Goal: Information Seeking & Learning: Compare options

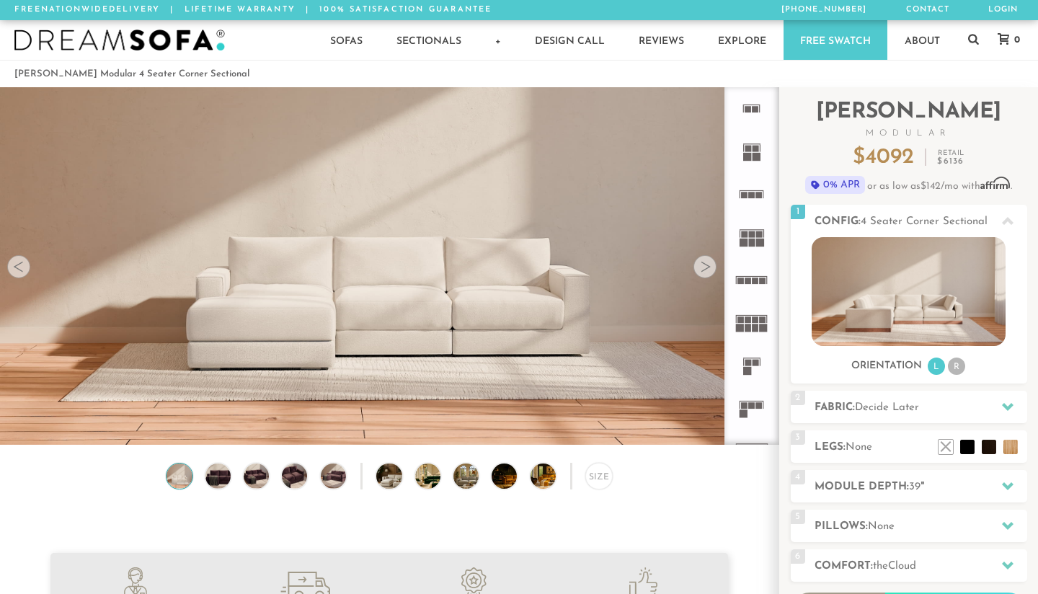
click at [699, 265] on div at bounding box center [705, 266] width 23 height 23
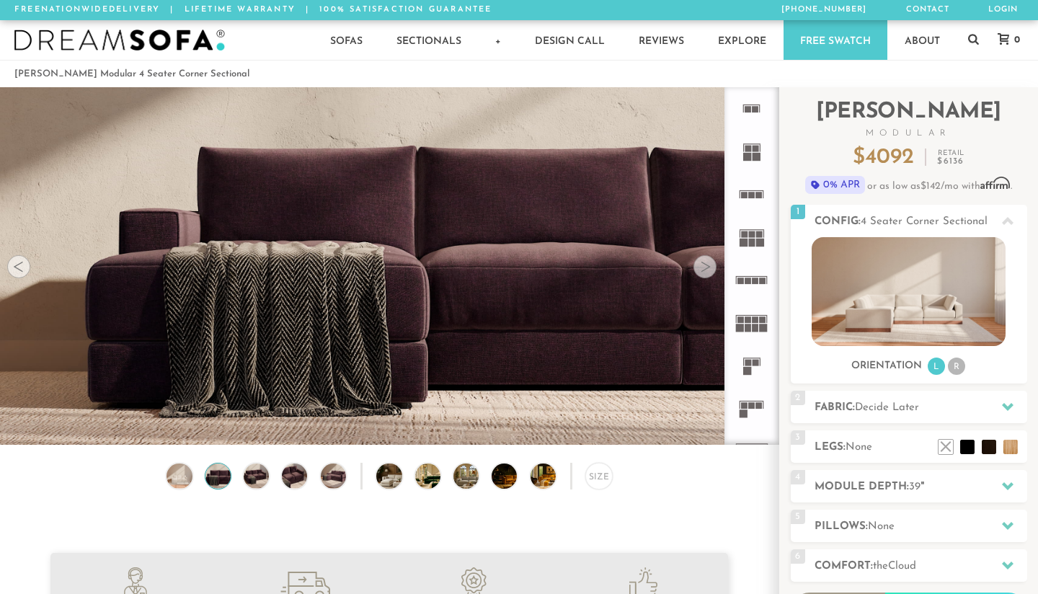
click at [699, 265] on div at bounding box center [705, 266] width 23 height 23
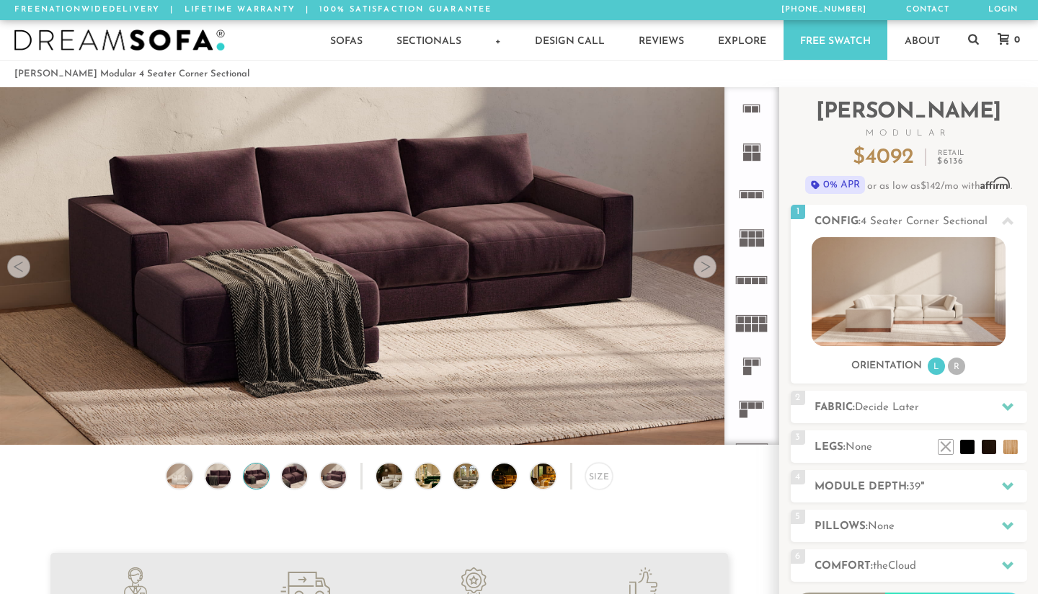
click at [699, 265] on div at bounding box center [705, 266] width 23 height 23
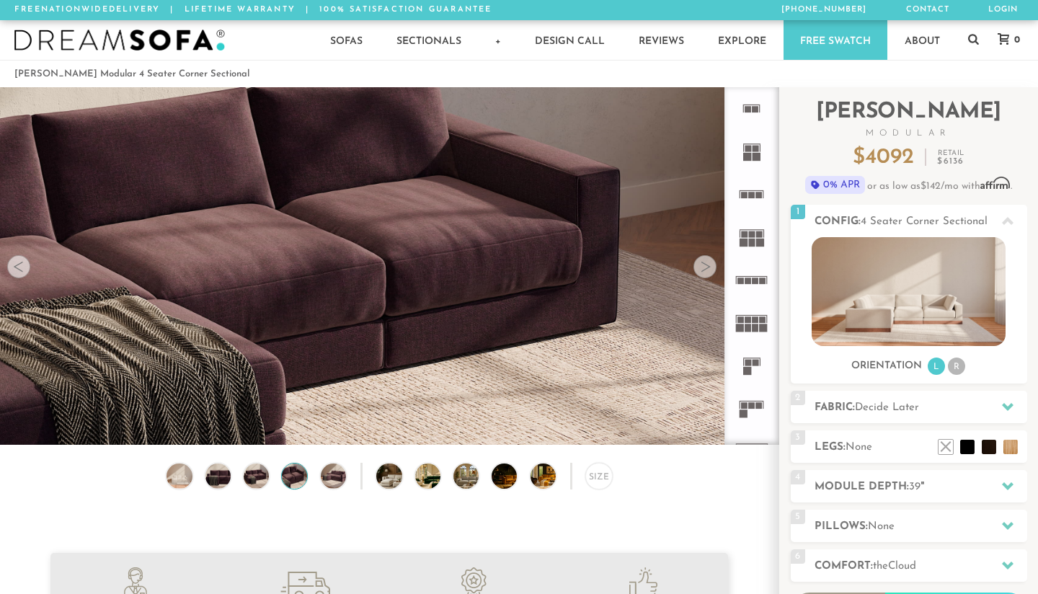
click at [699, 265] on div at bounding box center [705, 266] width 23 height 23
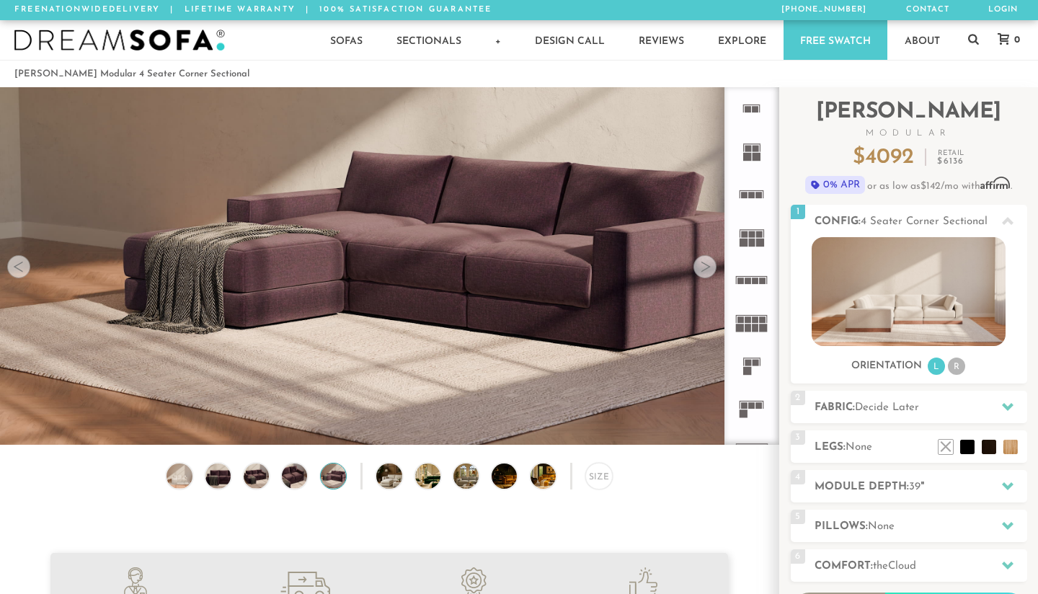
click at [699, 265] on div at bounding box center [705, 266] width 23 height 23
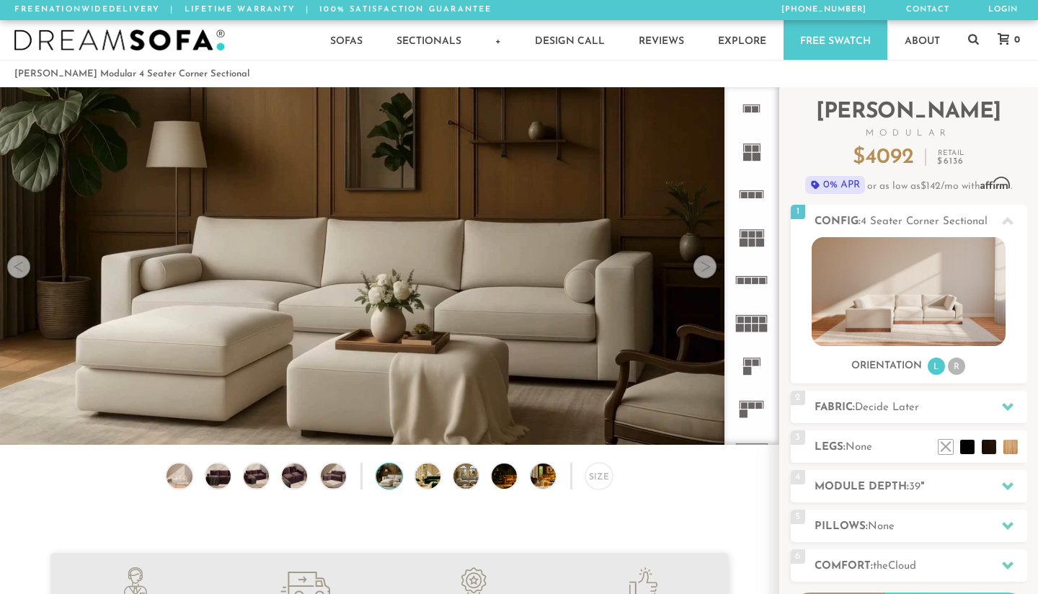
click at [696, 266] on div at bounding box center [705, 266] width 23 height 23
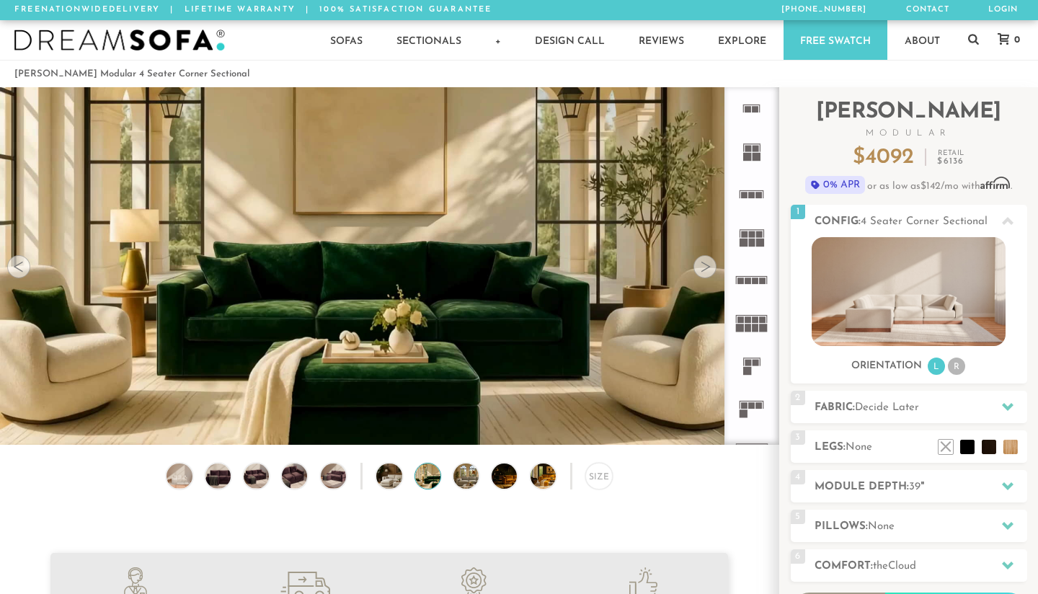
click at [696, 267] on div at bounding box center [705, 266] width 23 height 23
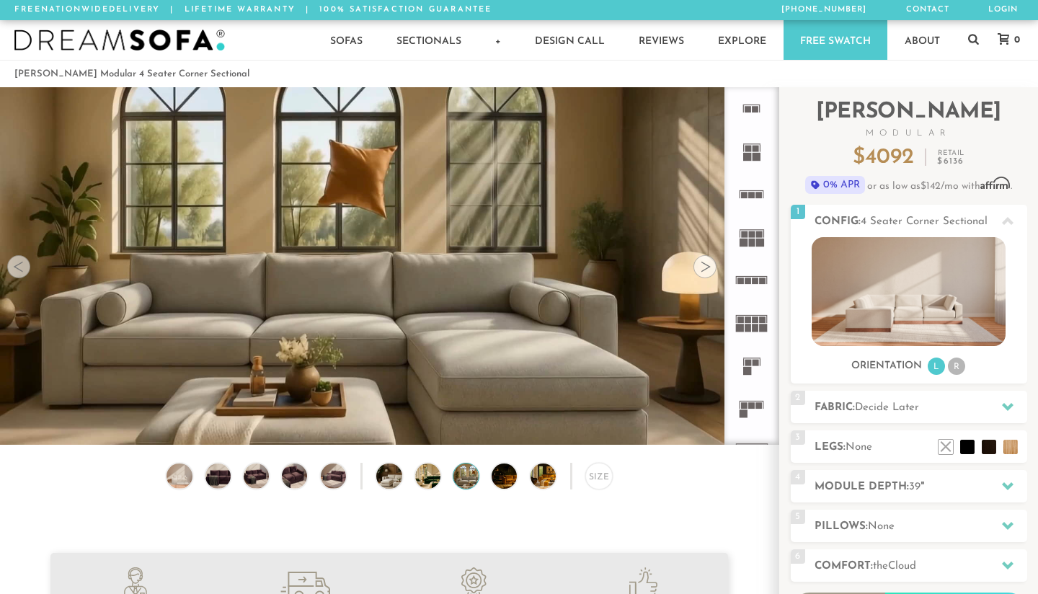
click at [696, 266] on div at bounding box center [705, 266] width 23 height 23
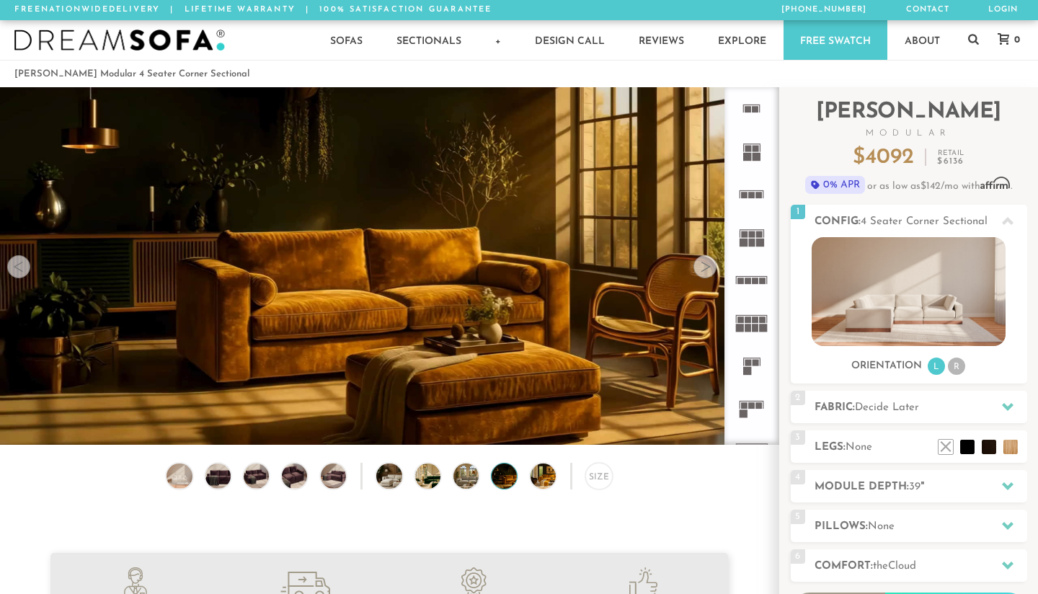
click at [695, 267] on div at bounding box center [705, 266] width 23 height 23
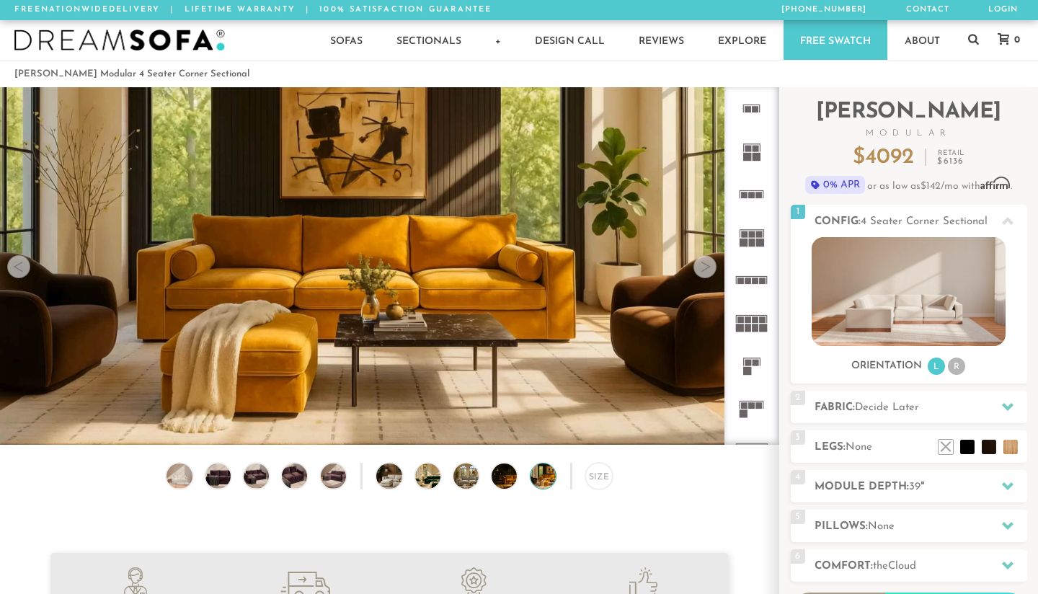
click at [694, 267] on div at bounding box center [705, 266] width 23 height 23
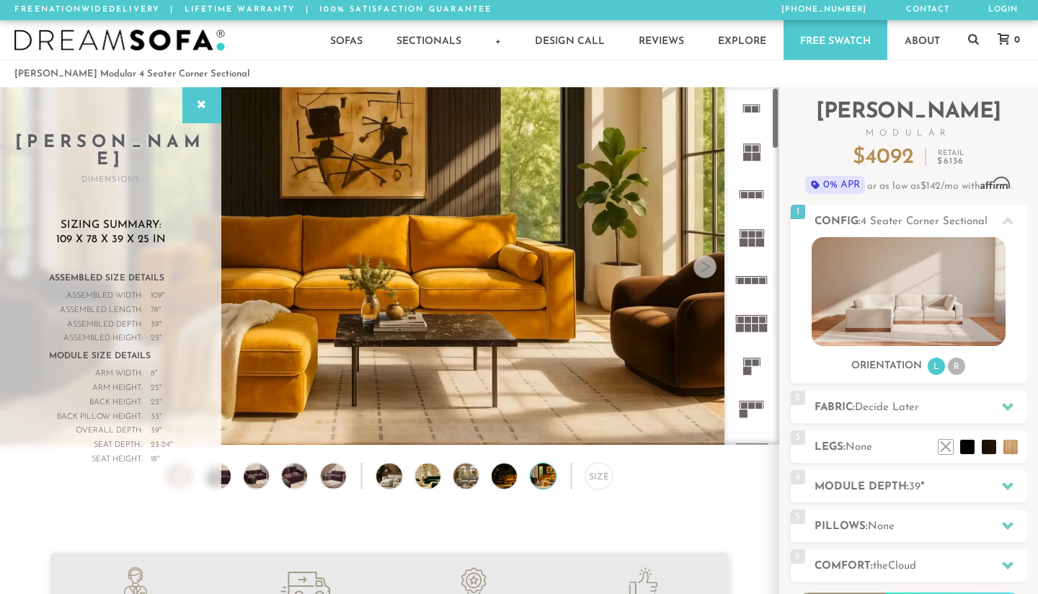
click at [745, 107] on rect at bounding box center [748, 109] width 6 height 6
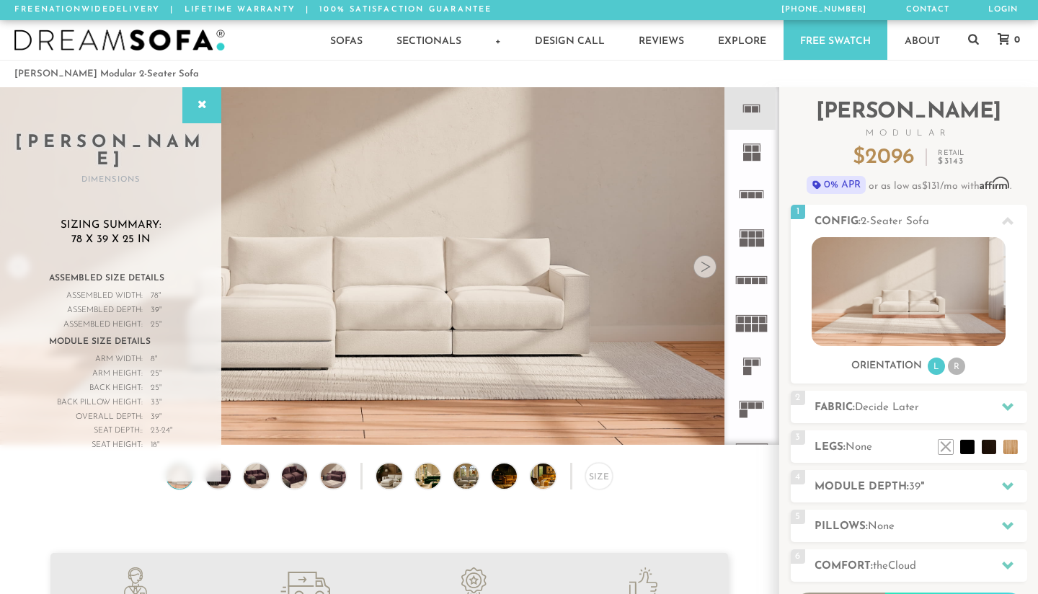
click at [750, 150] on rect at bounding box center [748, 149] width 6 height 6
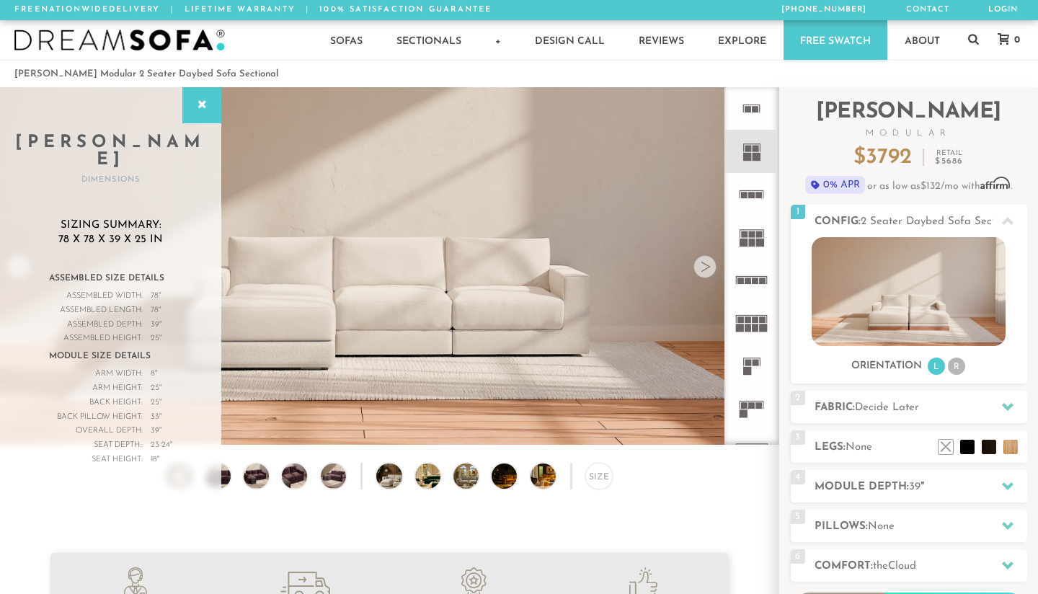
click at [749, 150] on rect at bounding box center [748, 149] width 6 height 6
click at [748, 402] on icon at bounding box center [751, 408] width 43 height 43
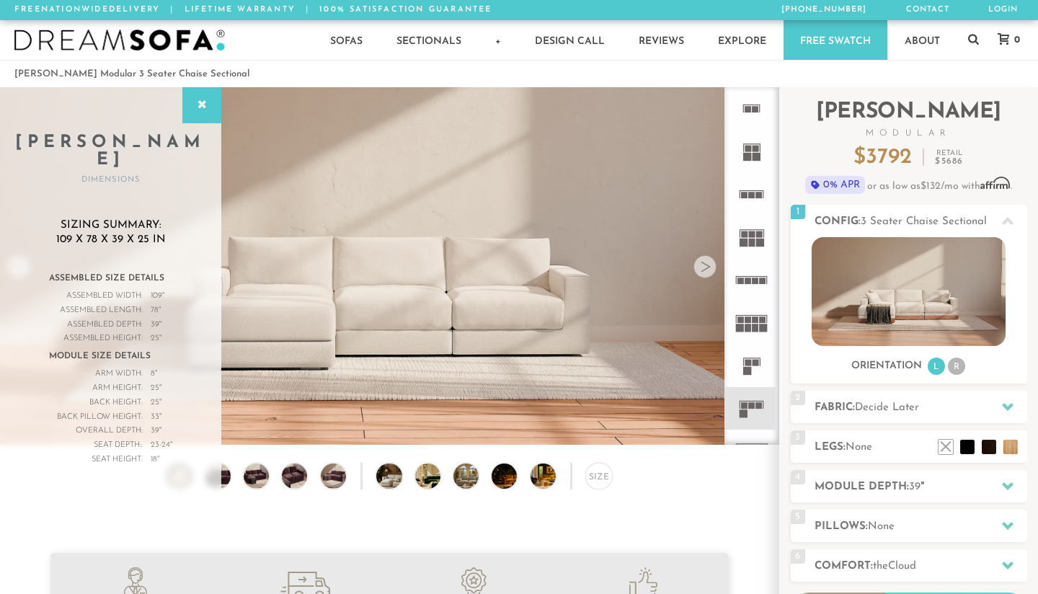
click at [705, 267] on div at bounding box center [705, 266] width 23 height 23
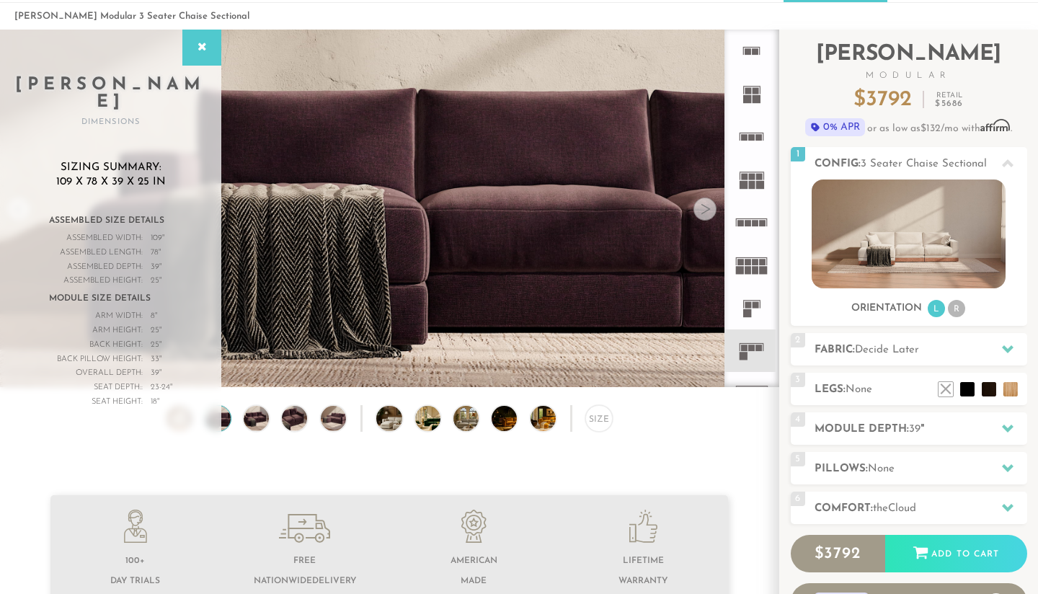
scroll to position [11, 0]
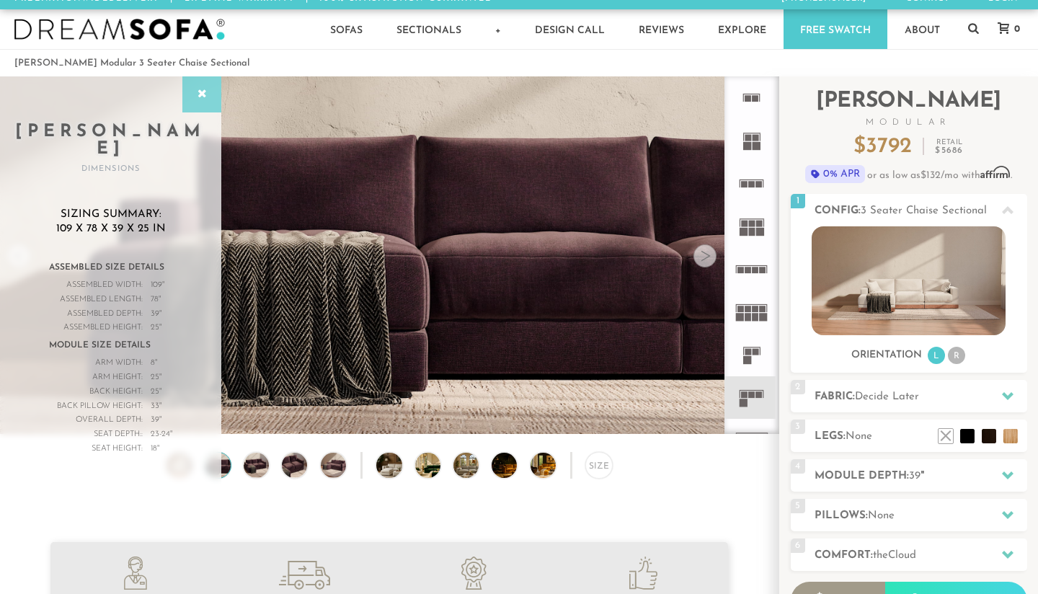
click at [189, 94] on div at bounding box center [201, 94] width 39 height 36
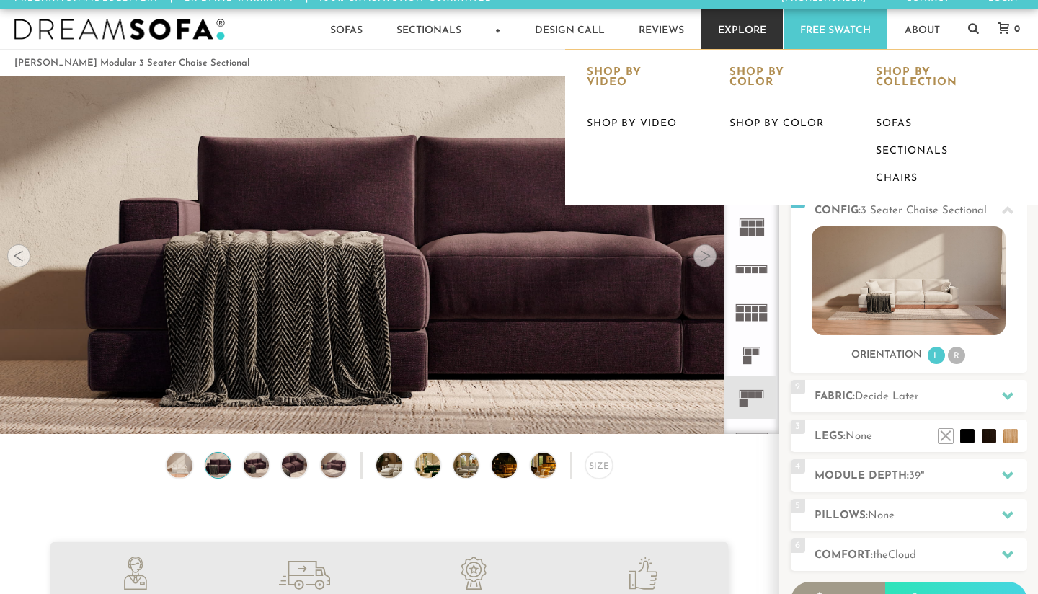
click at [740, 29] on link "Explore" at bounding box center [741, 29] width 81 height 40
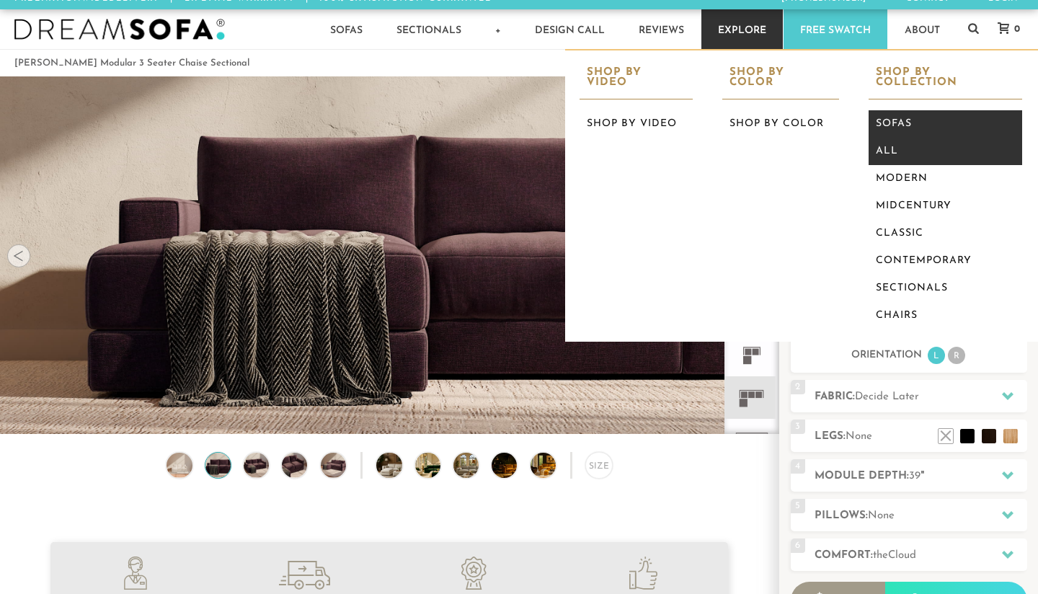
click at [892, 143] on link "All" at bounding box center [946, 151] width 154 height 27
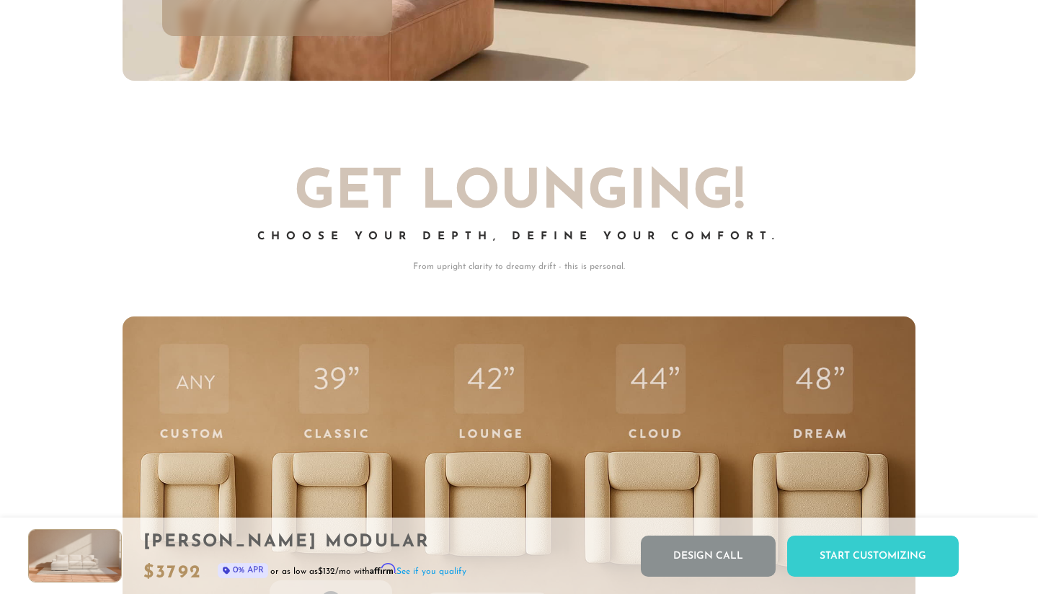
scroll to position [4223, 0]
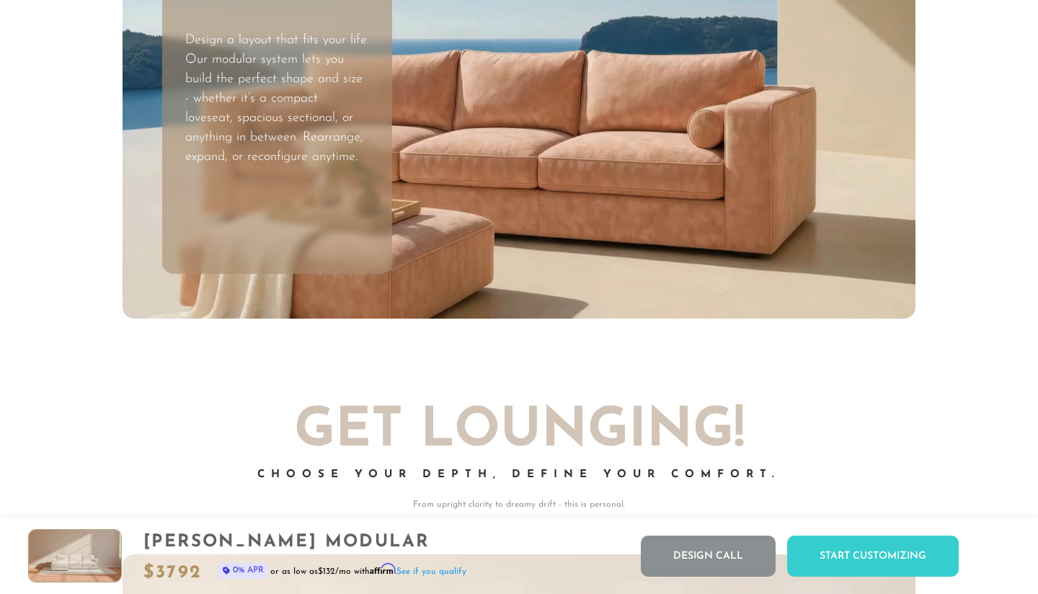
click at [508, 112] on video "Your browser does not support HTML5 video." at bounding box center [519, 96] width 793 height 446
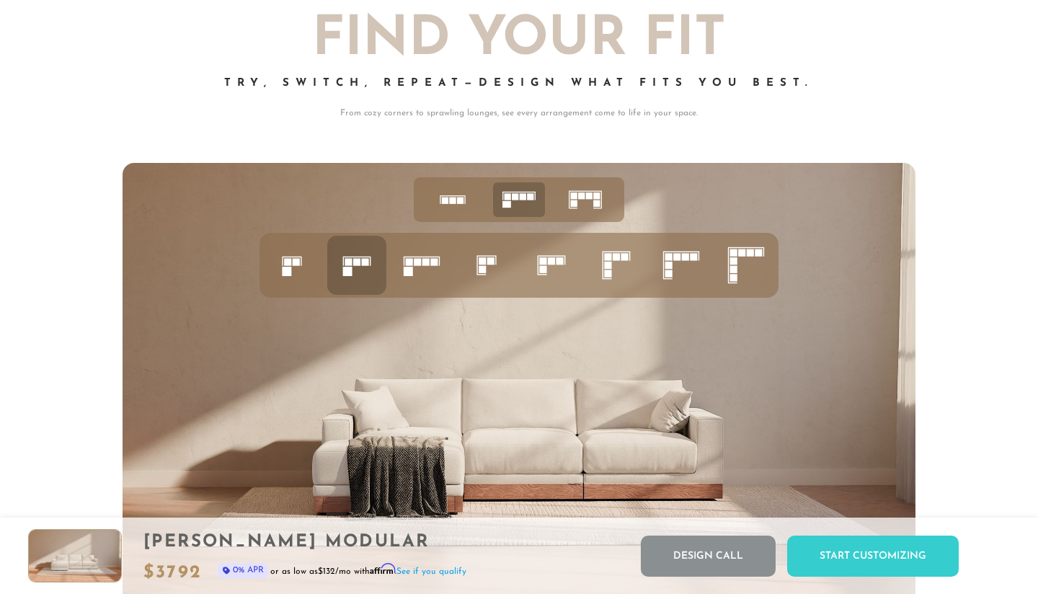
scroll to position [5464, 0]
click at [544, 255] on rect at bounding box center [552, 254] width 28 height 1
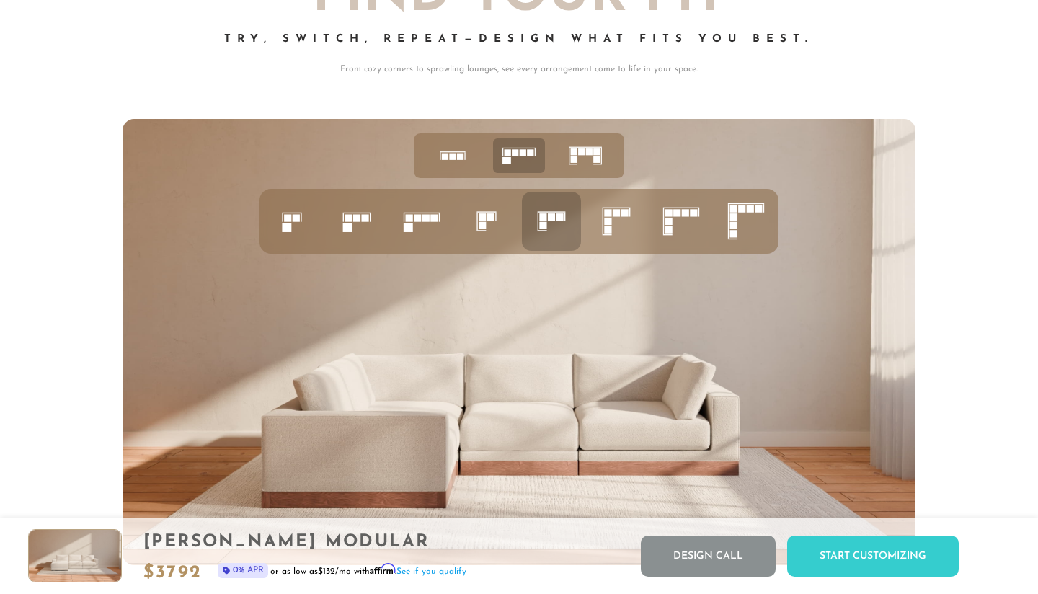
scroll to position [5517, 0]
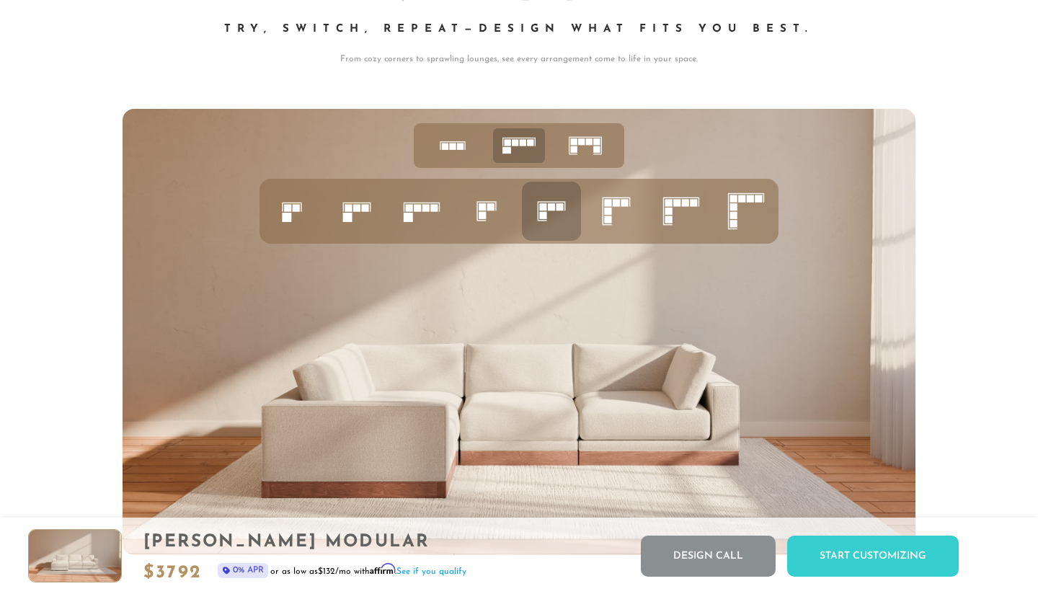
click at [611, 213] on rect at bounding box center [607, 210] width 7 height 7
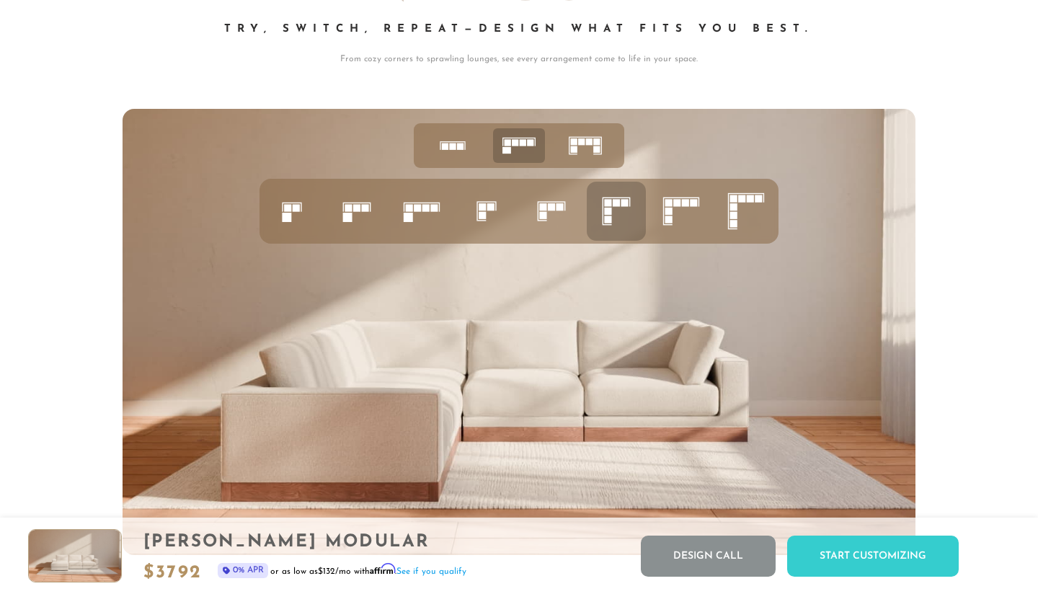
click at [672, 213] on rect at bounding box center [668, 210] width 7 height 7
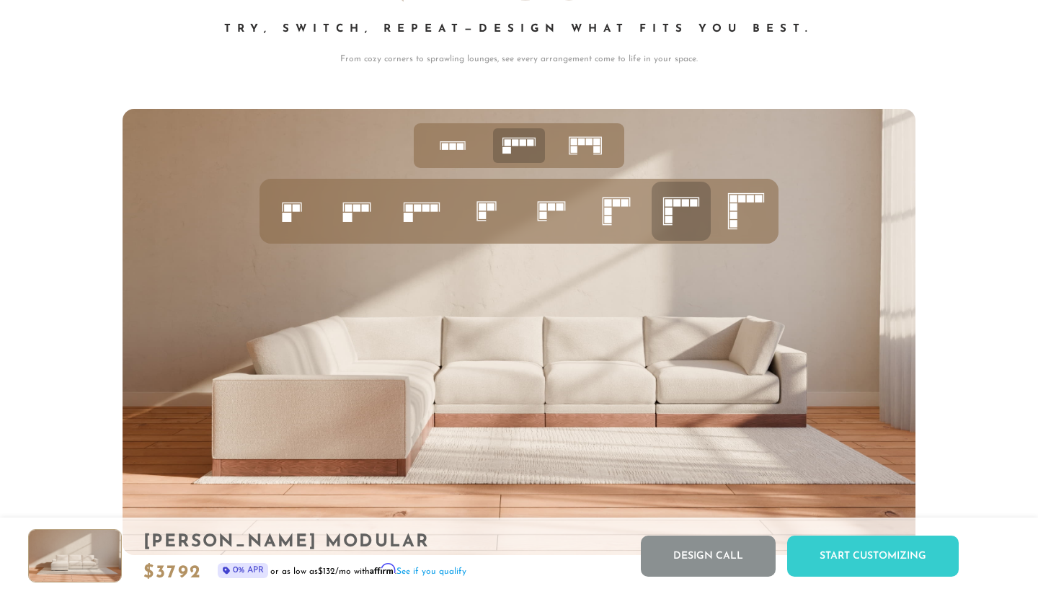
click at [734, 212] on rect at bounding box center [733, 214] width 7 height 7
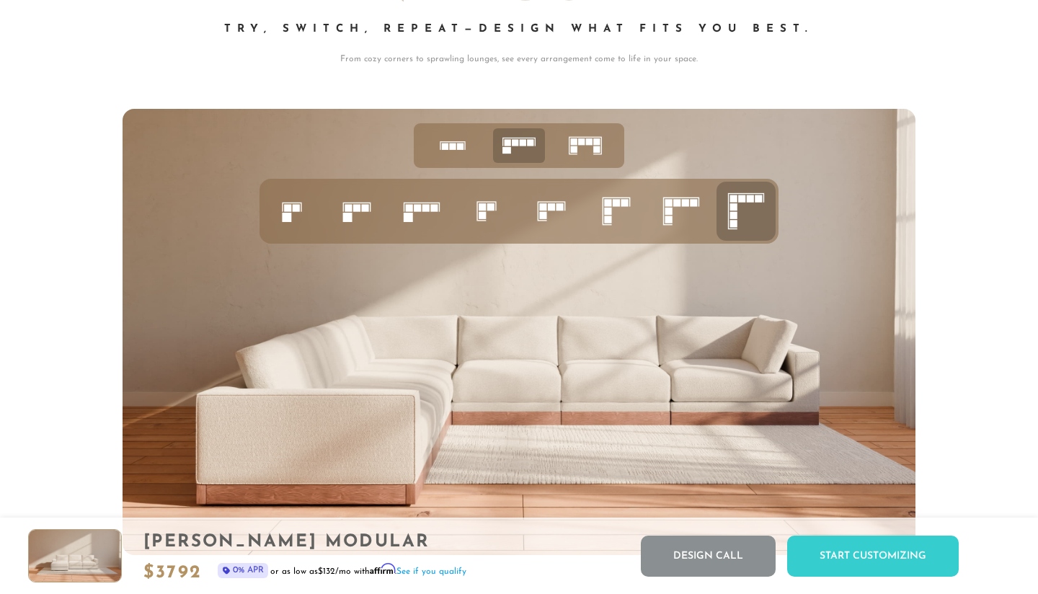
click at [592, 143] on rect at bounding box center [589, 141] width 6 height 6
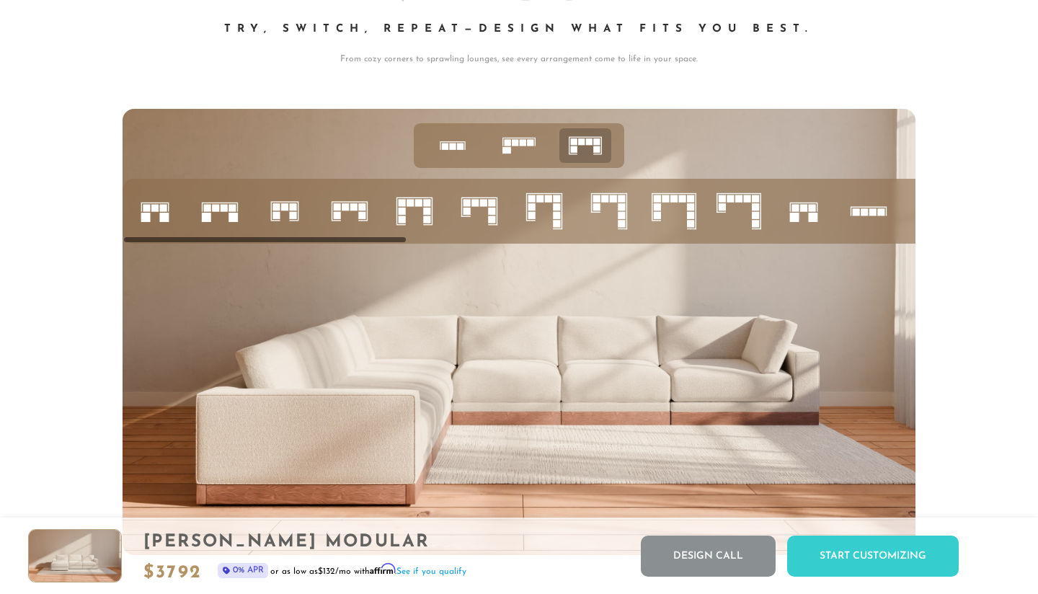
click at [592, 143] on rect at bounding box center [589, 141] width 6 height 6
click at [443, 141] on icon at bounding box center [452, 145] width 45 height 45
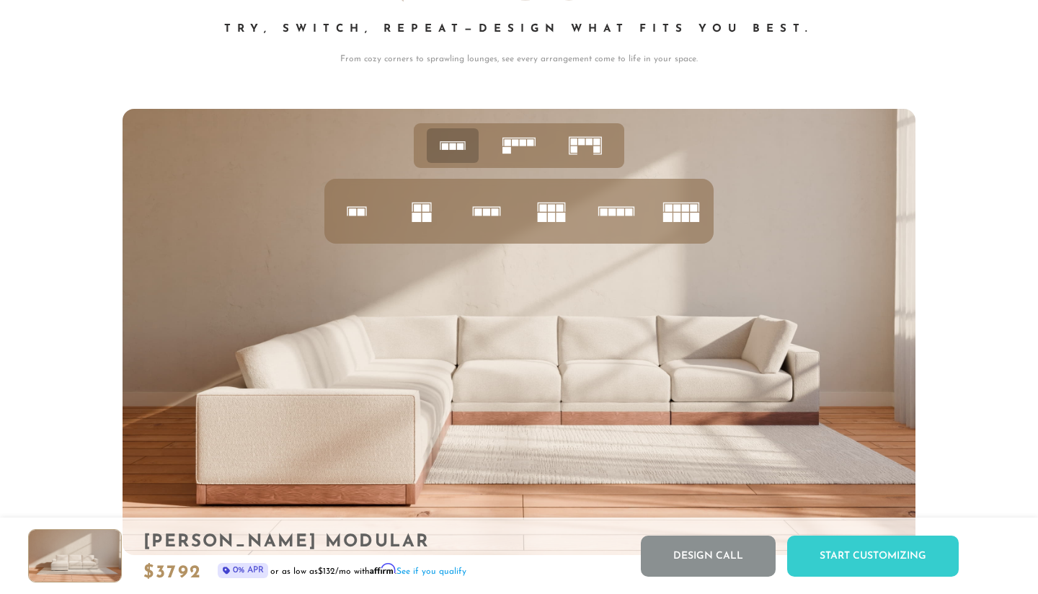
click at [492, 210] on rect at bounding box center [494, 211] width 7 height 7
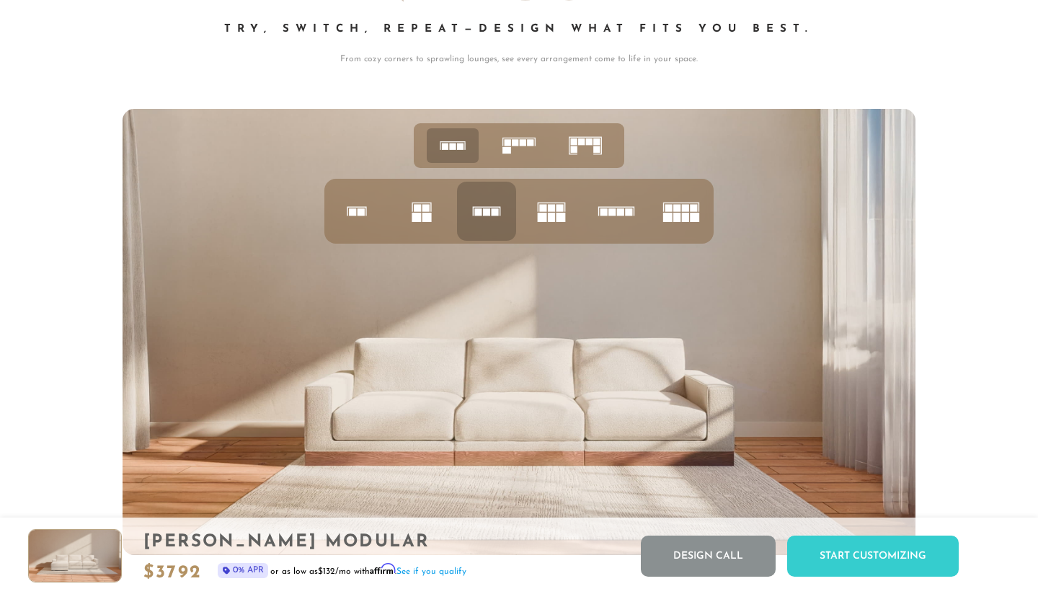
click at [549, 205] on rect at bounding box center [551, 207] width 7 height 7
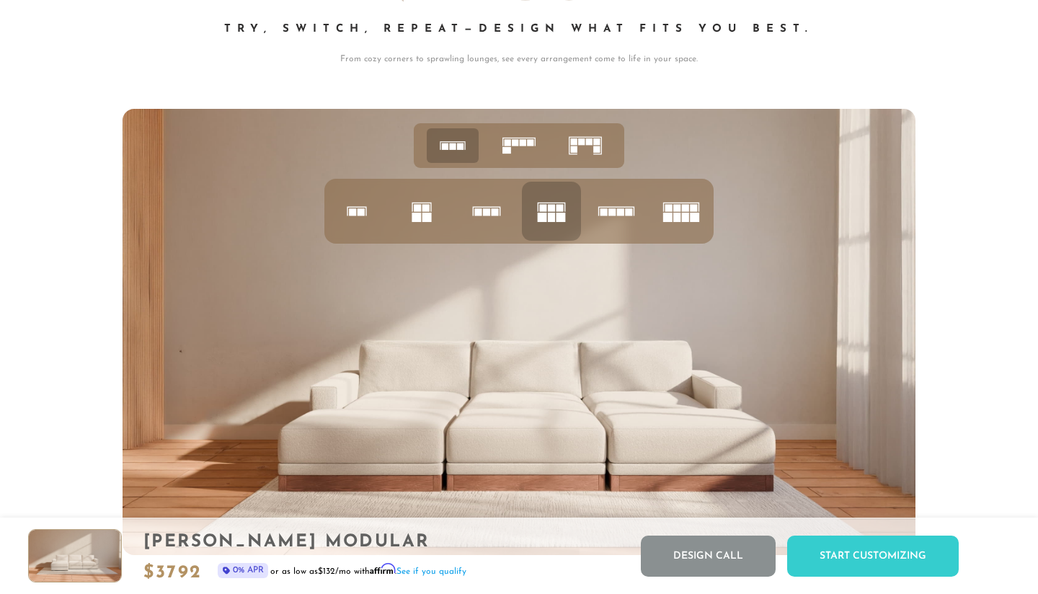
click at [617, 213] on rect at bounding box center [620, 211] width 7 height 7
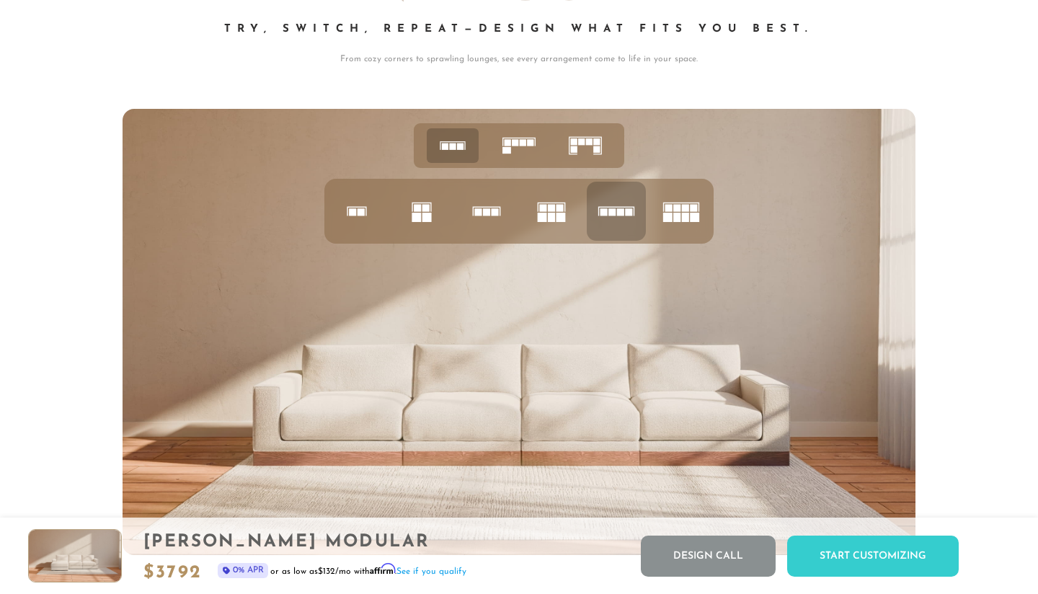
click at [672, 211] on rect at bounding box center [668, 207] width 7 height 7
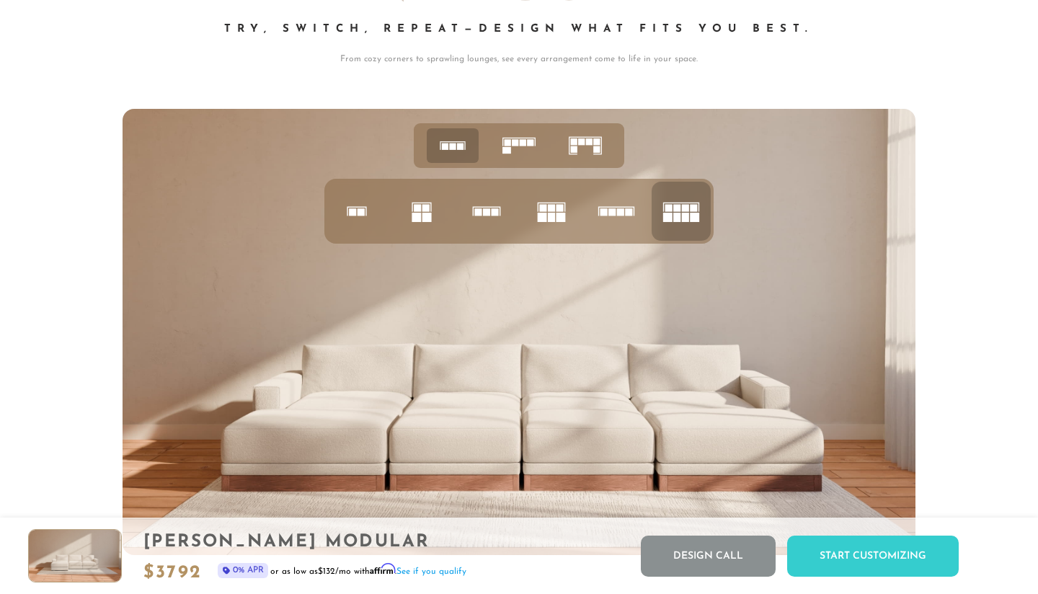
click at [538, 218] on rect at bounding box center [542, 217] width 9 height 9
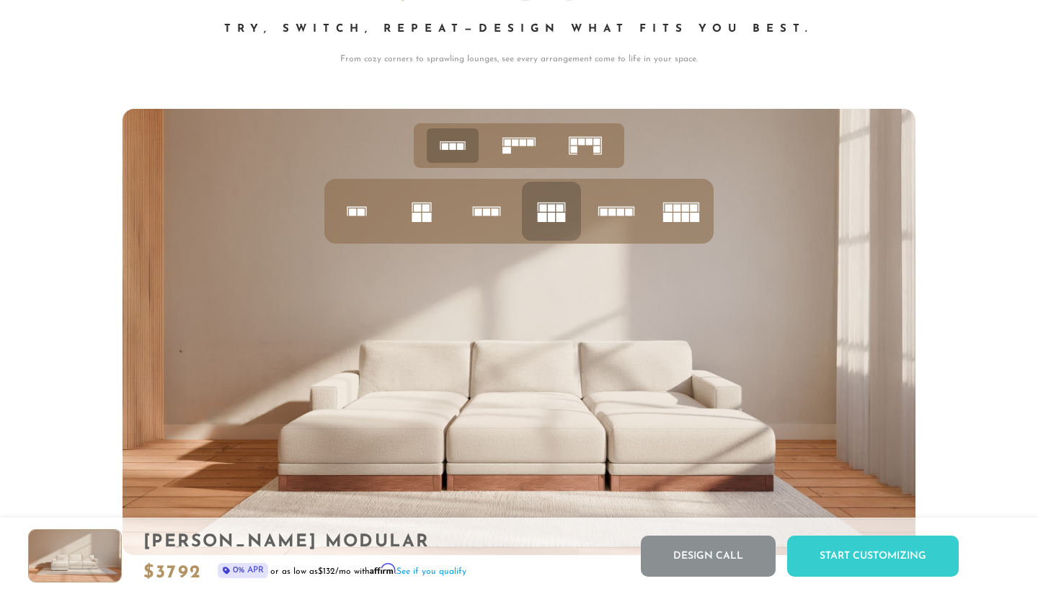
click at [482, 208] on icon at bounding box center [486, 211] width 49 height 49
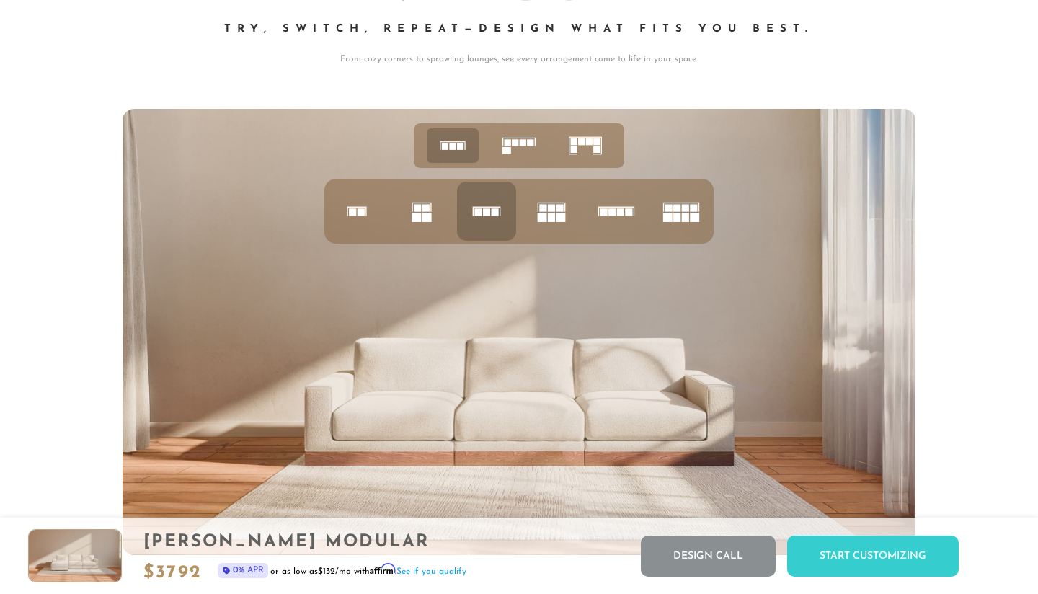
click at [506, 148] on icon at bounding box center [519, 145] width 45 height 45
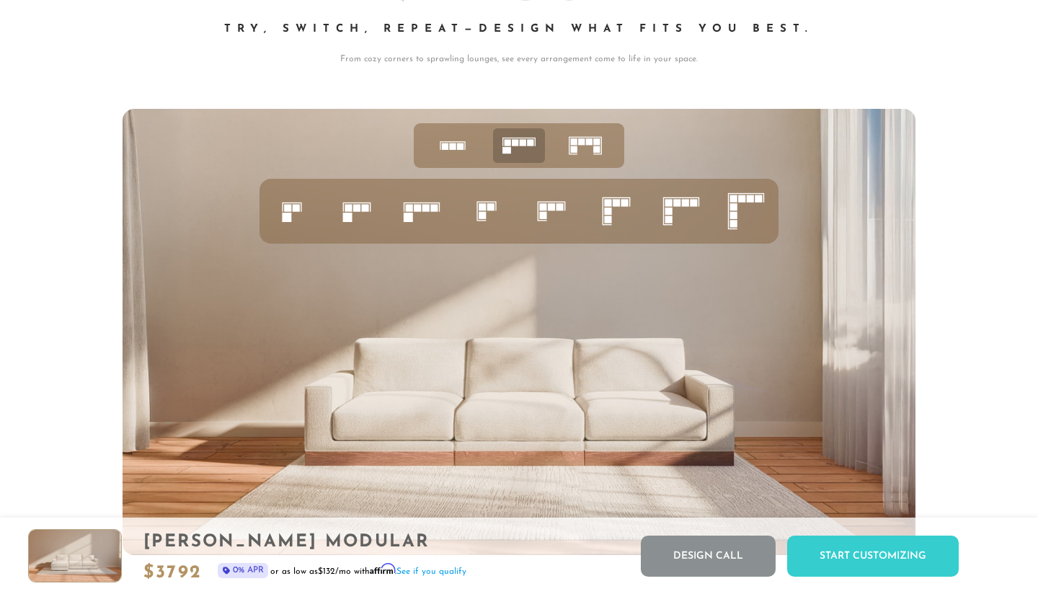
click at [564, 202] on rect at bounding box center [552, 201] width 28 height 1
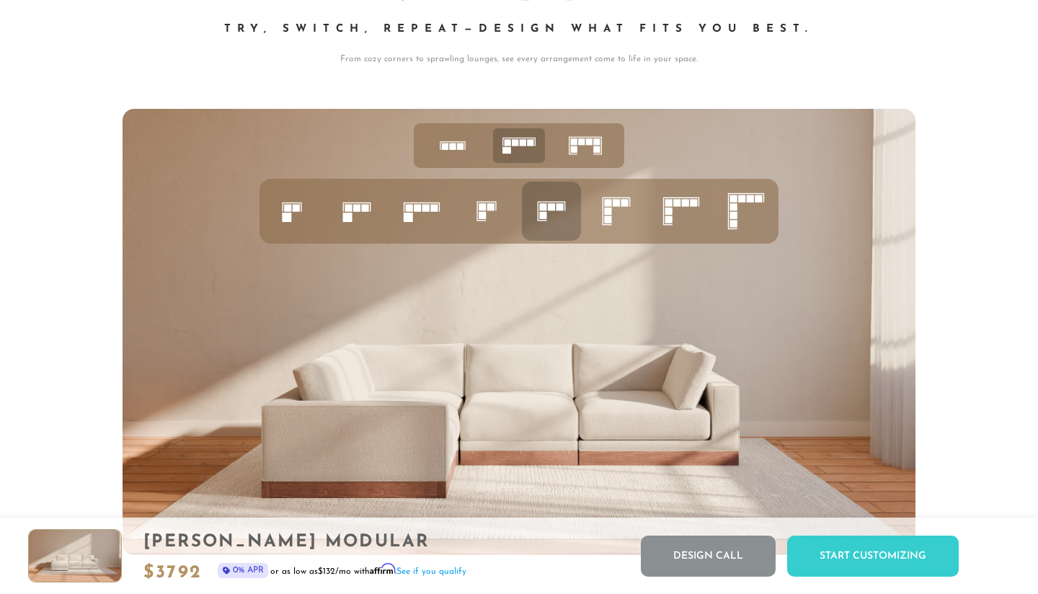
click at [484, 208] on rect at bounding box center [482, 206] width 7 height 7
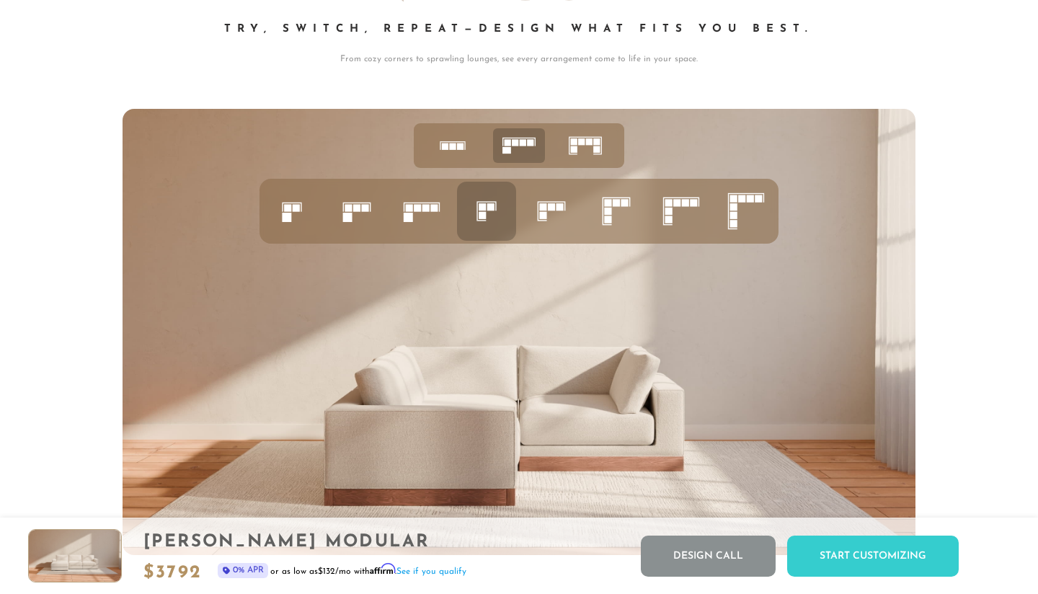
click at [539, 211] on icon at bounding box center [551, 211] width 49 height 49
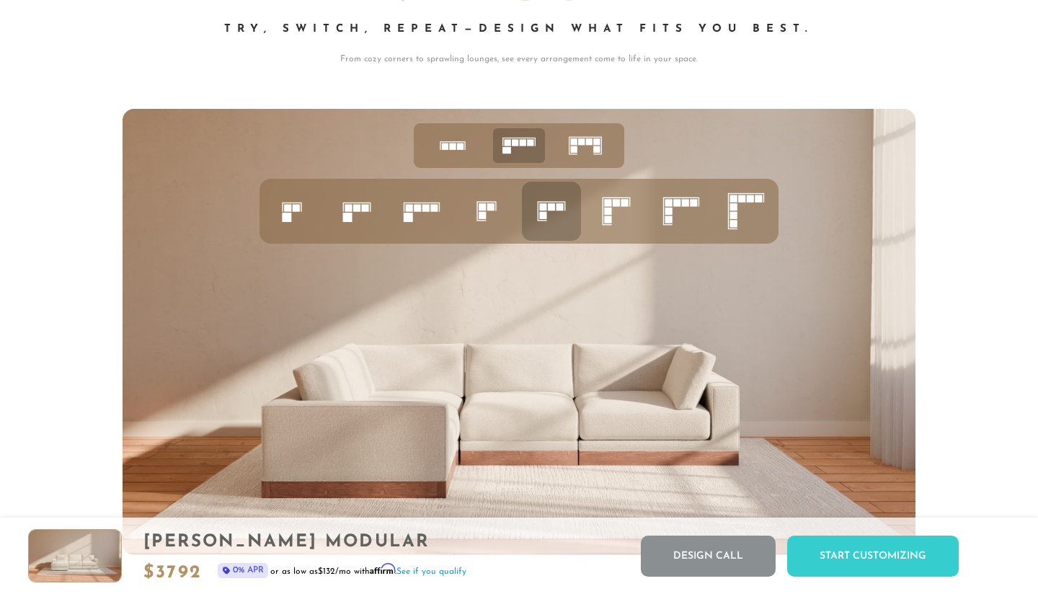
click at [606, 211] on rect at bounding box center [607, 210] width 7 height 7
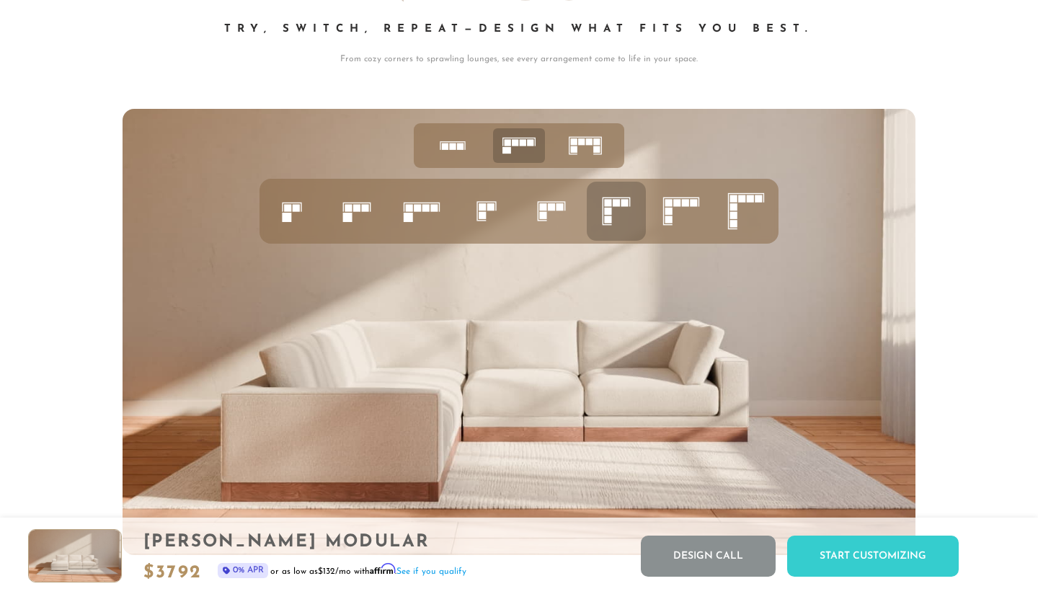
click at [554, 211] on rect at bounding box center [551, 206] width 7 height 7
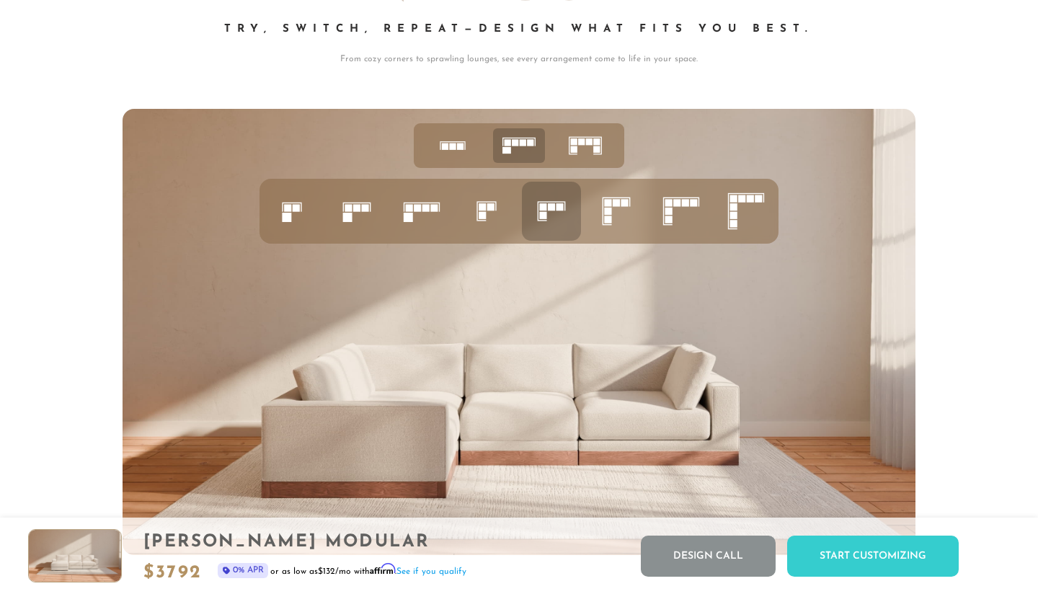
click at [607, 208] on rect at bounding box center [607, 210] width 7 height 7
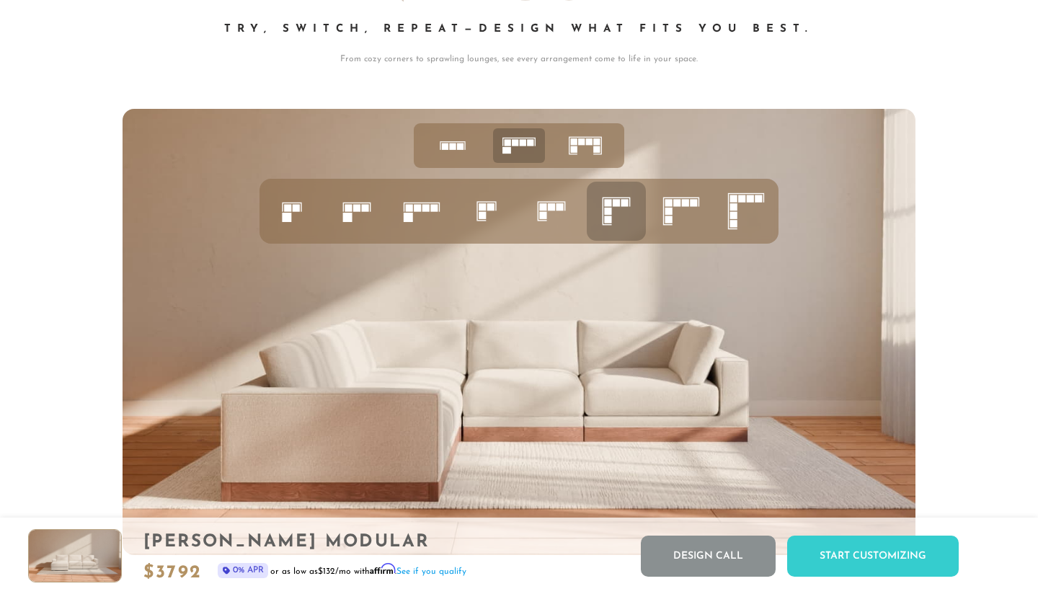
click at [550, 211] on icon at bounding box center [551, 211] width 49 height 49
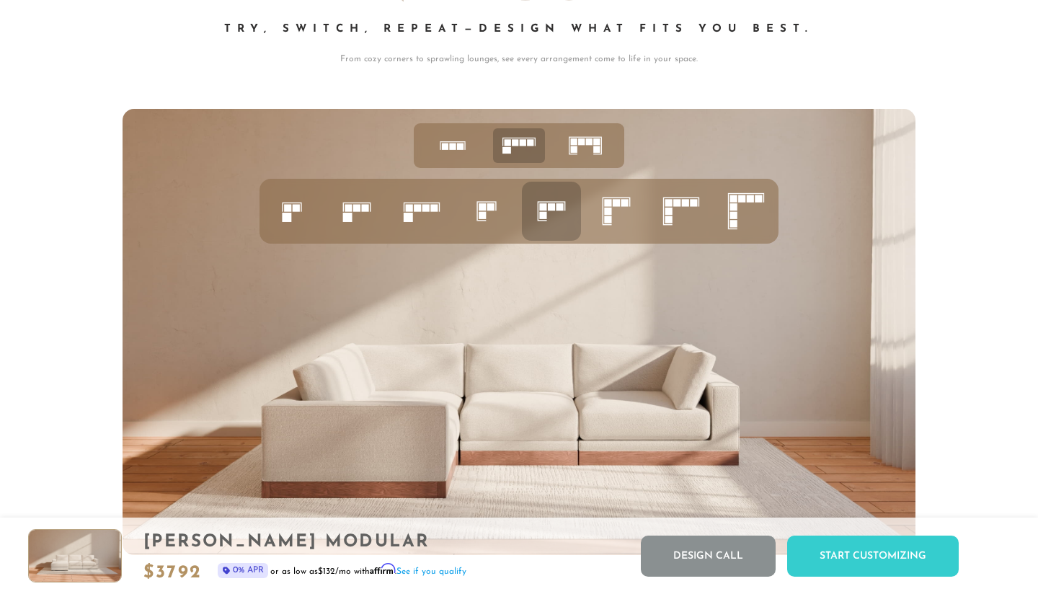
click at [487, 207] on rect at bounding box center [490, 206] width 7 height 7
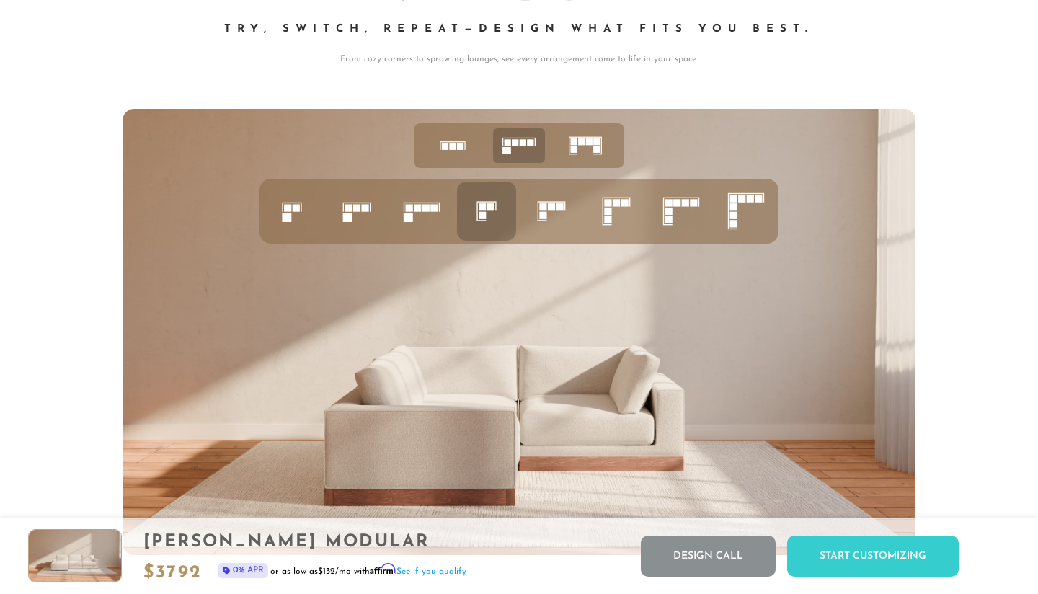
click at [553, 210] on rect at bounding box center [551, 206] width 7 height 7
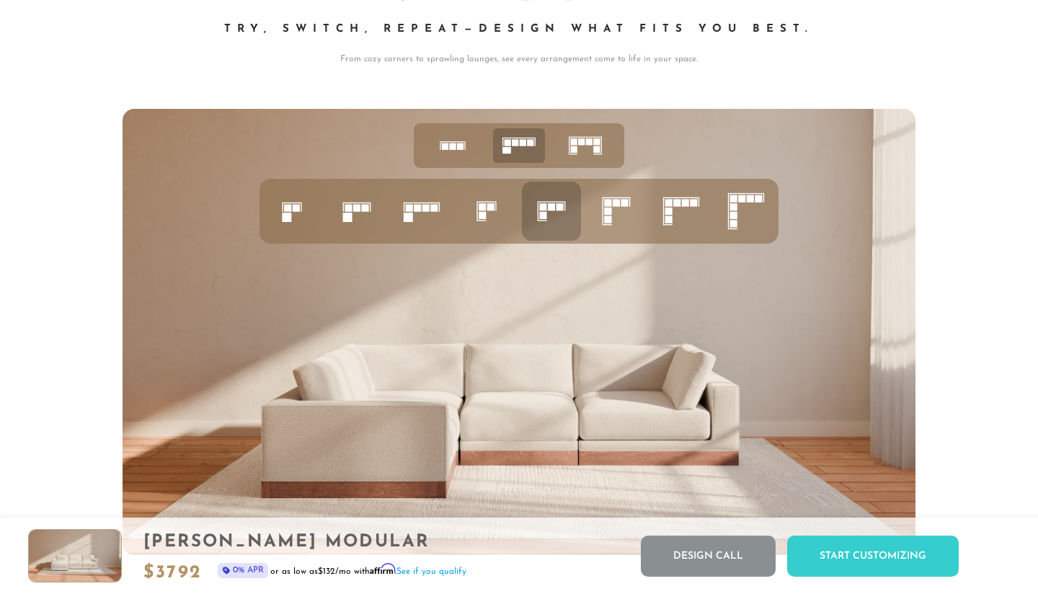
click at [727, 221] on icon at bounding box center [746, 211] width 49 height 49
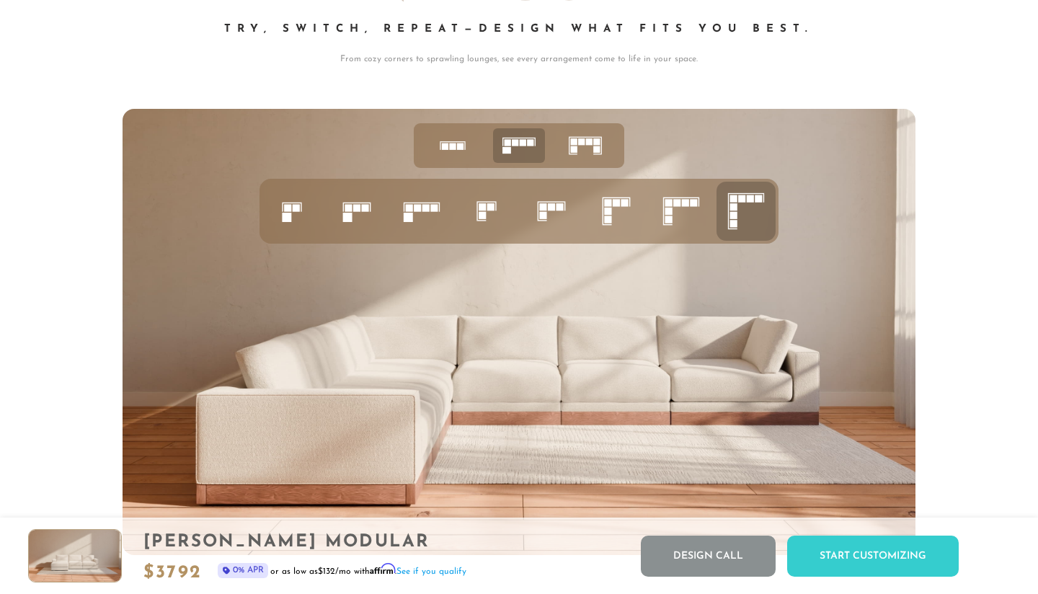
click at [668, 211] on rect at bounding box center [668, 210] width 7 height 7
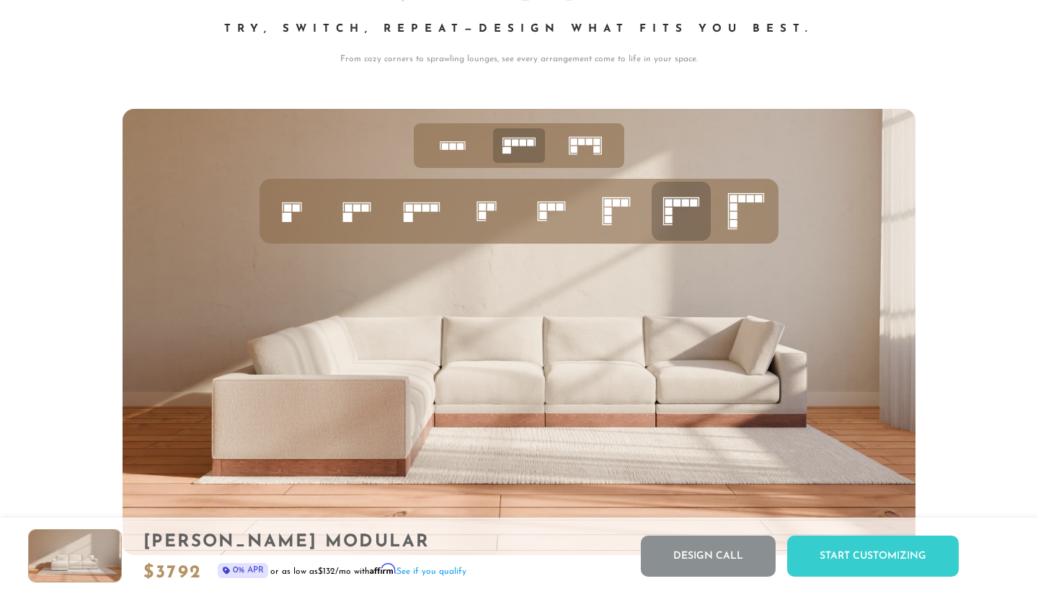
click at [608, 204] on rect at bounding box center [607, 202] width 7 height 7
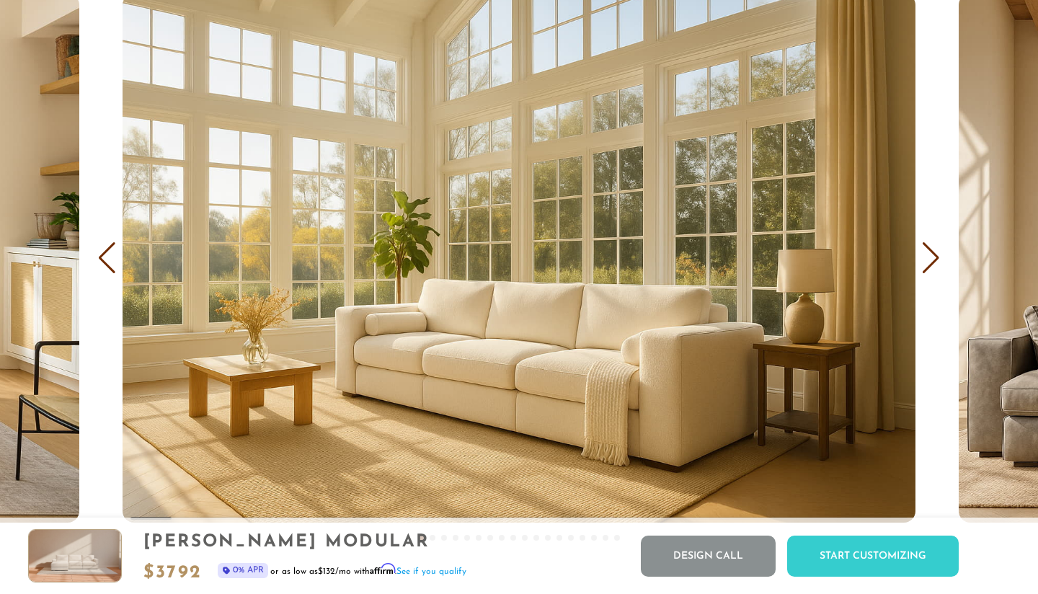
scroll to position [8505, 0]
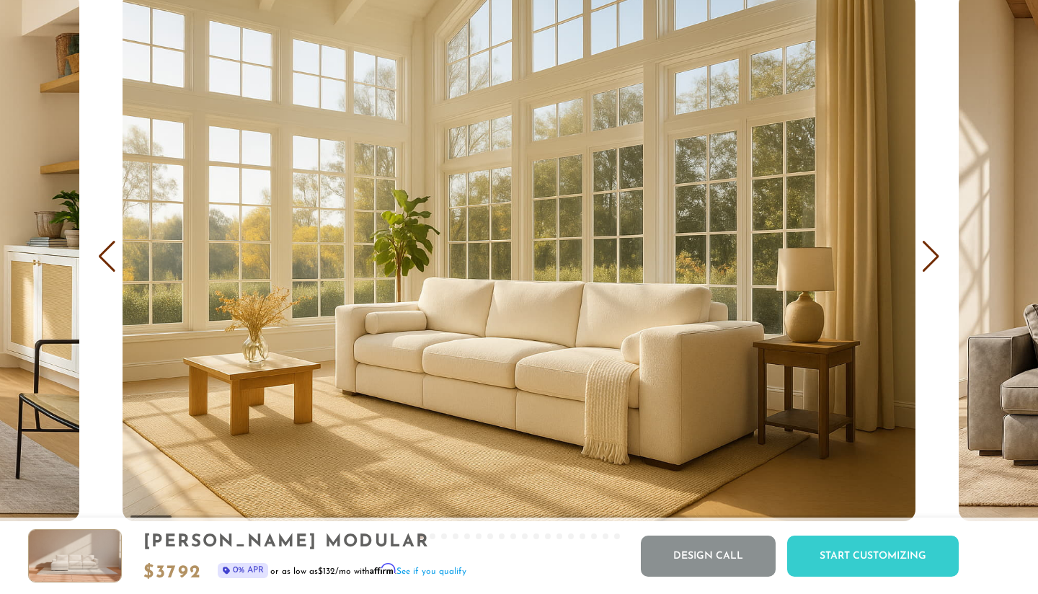
click at [929, 268] on div "Next slide" at bounding box center [930, 257] width 19 height 32
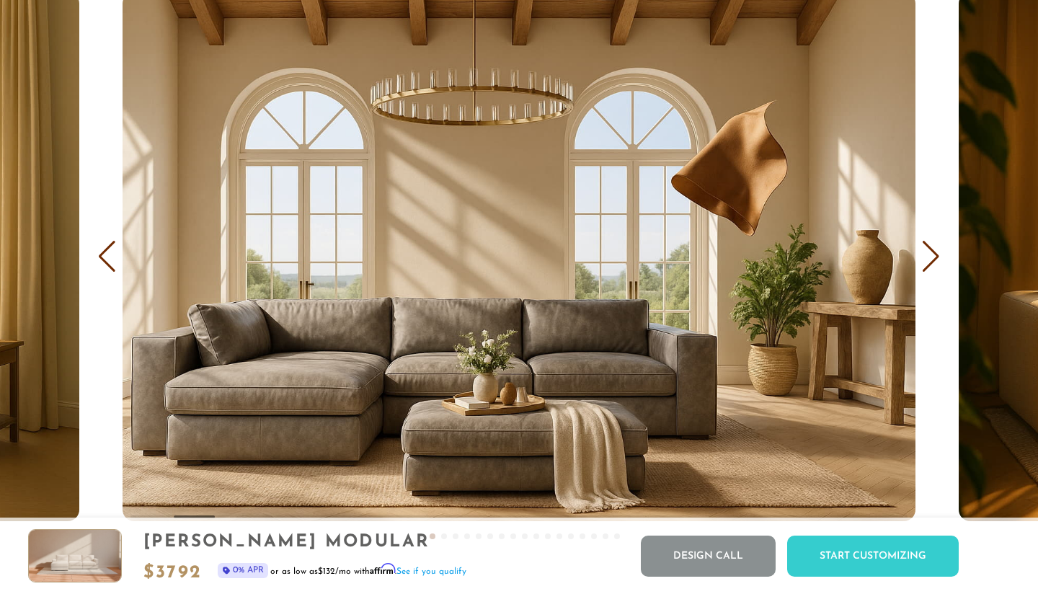
click at [927, 265] on div "Next slide" at bounding box center [930, 257] width 19 height 32
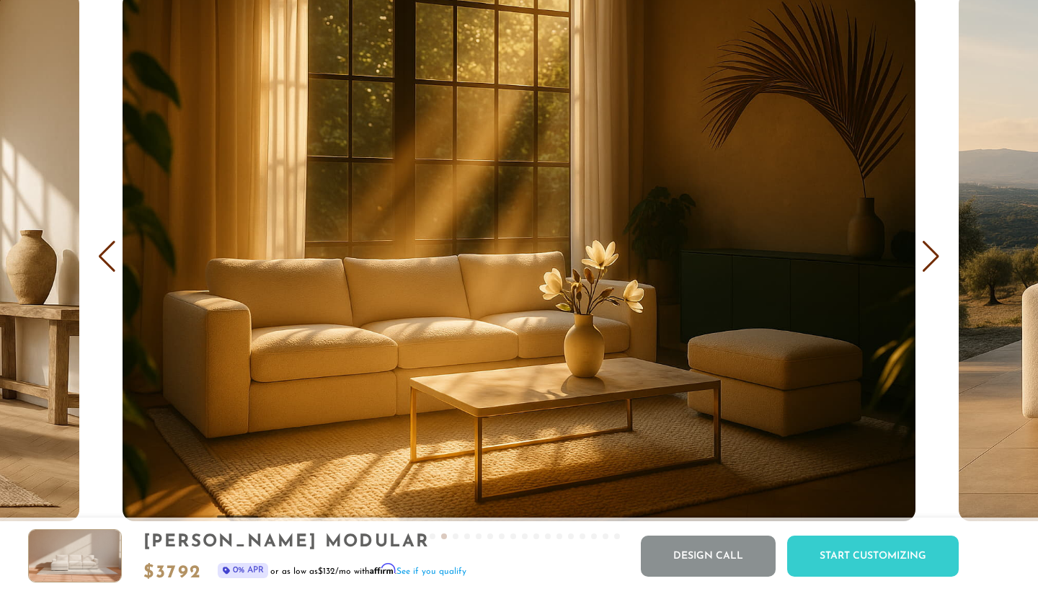
click at [928, 266] on div "Next slide" at bounding box center [930, 257] width 19 height 32
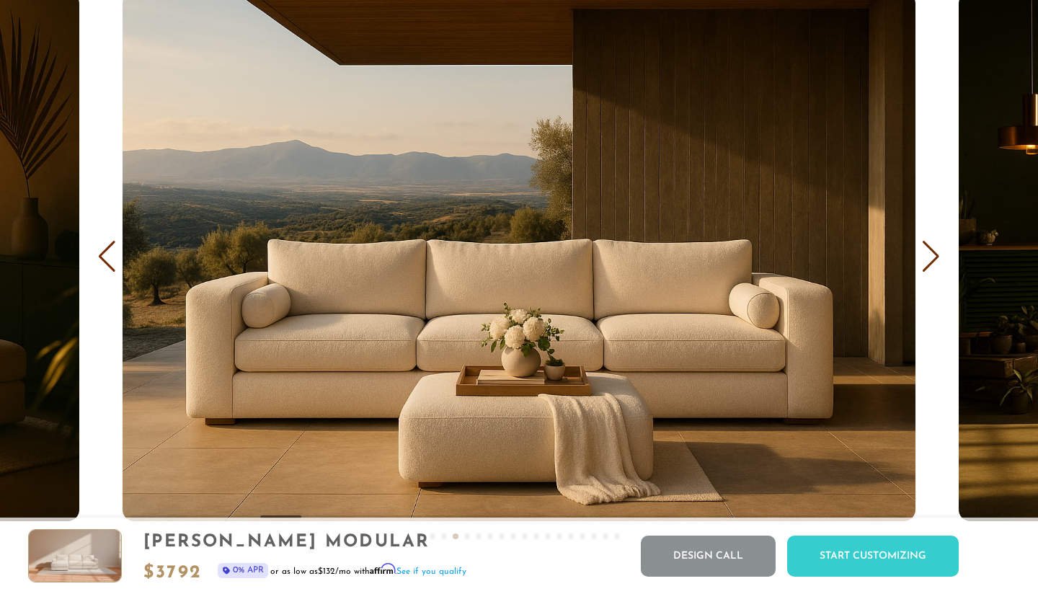
click at [929, 267] on div "Next slide" at bounding box center [930, 257] width 19 height 32
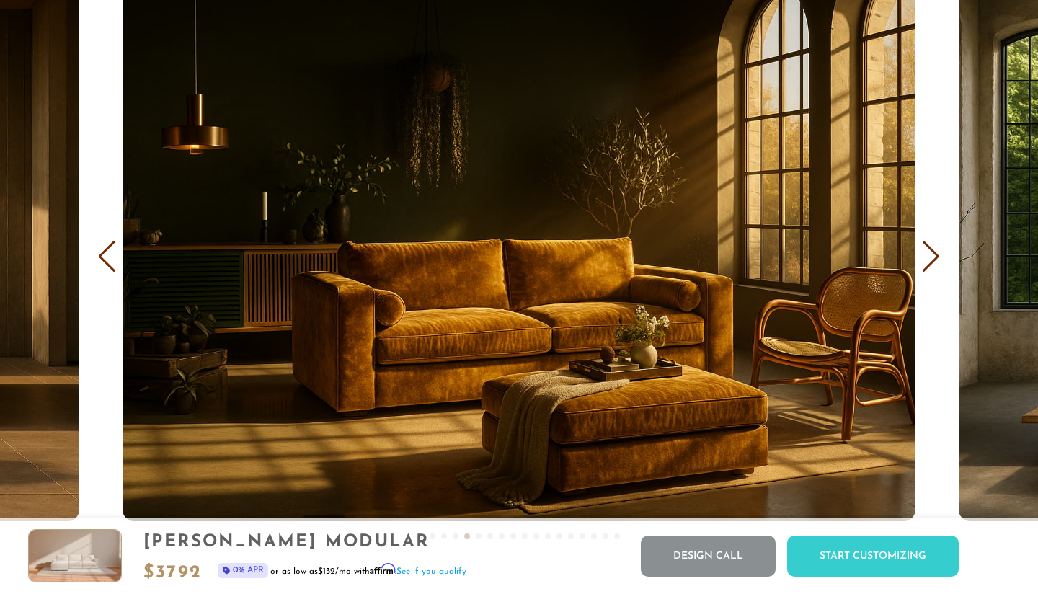
click at [929, 267] on div "Next slide" at bounding box center [930, 257] width 19 height 32
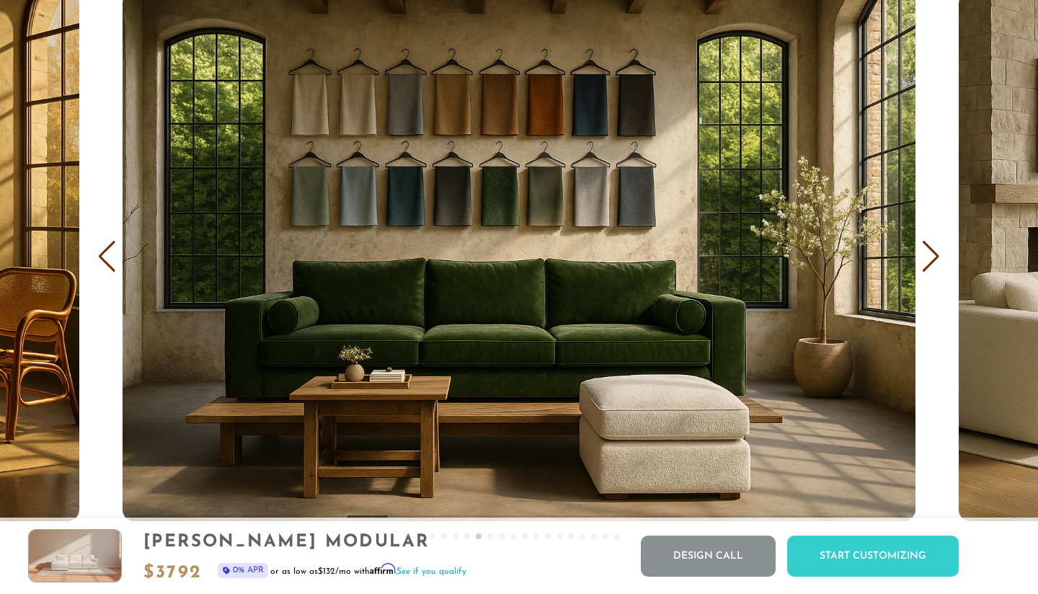
click at [929, 267] on div "Next slide" at bounding box center [930, 257] width 19 height 32
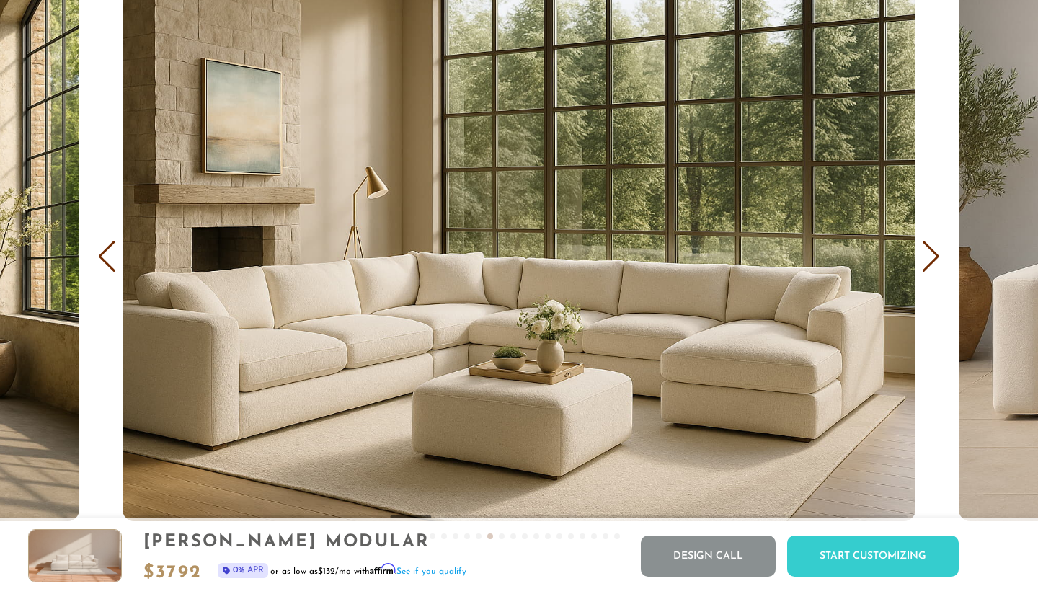
click at [929, 267] on div "Next slide" at bounding box center [930, 257] width 19 height 32
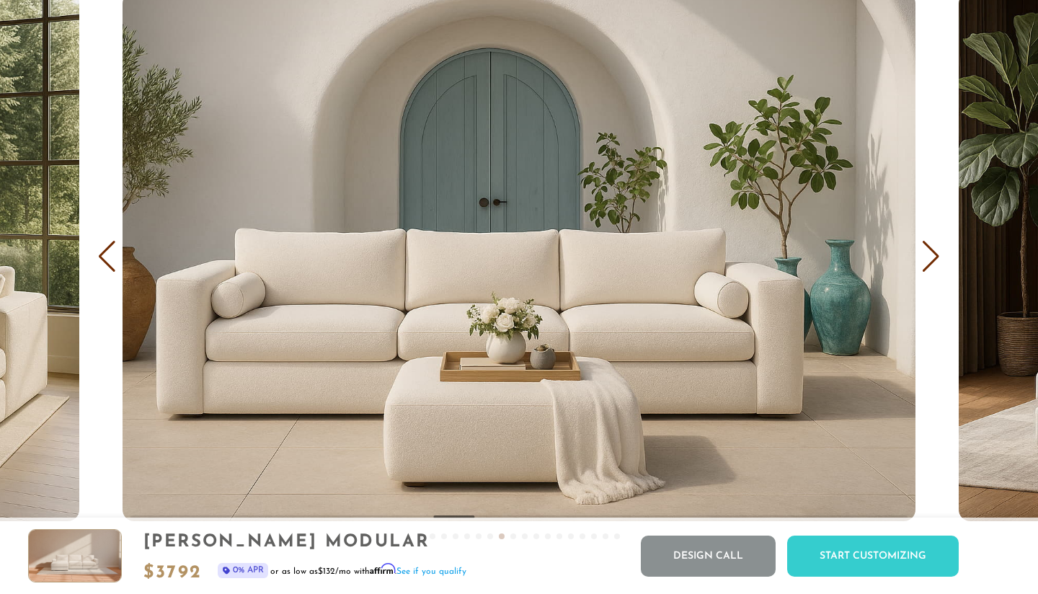
click at [929, 266] on div "Next slide" at bounding box center [930, 257] width 19 height 32
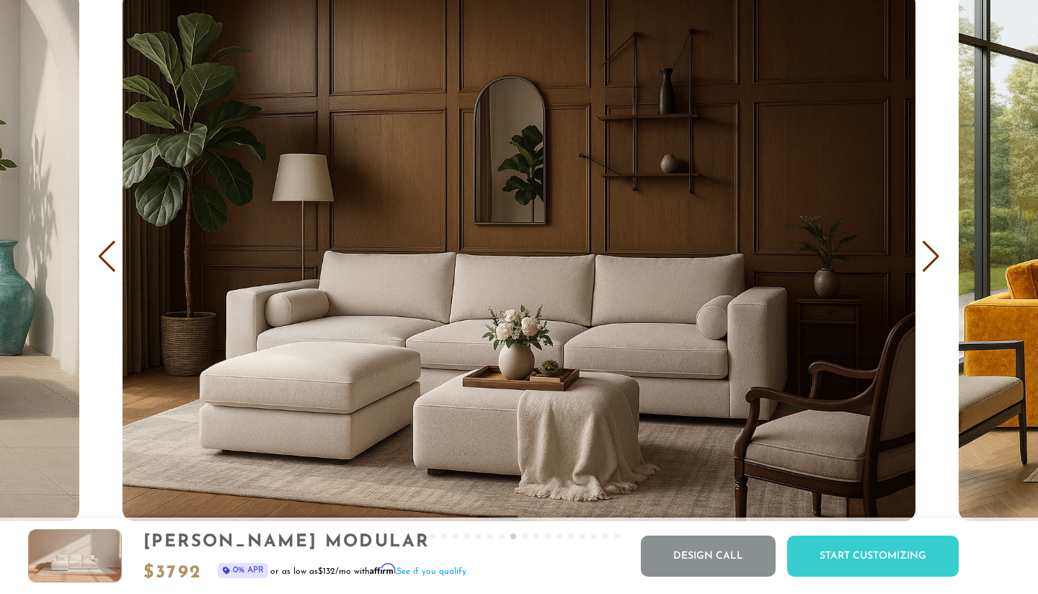
click at [929, 266] on div "Next slide" at bounding box center [930, 257] width 19 height 32
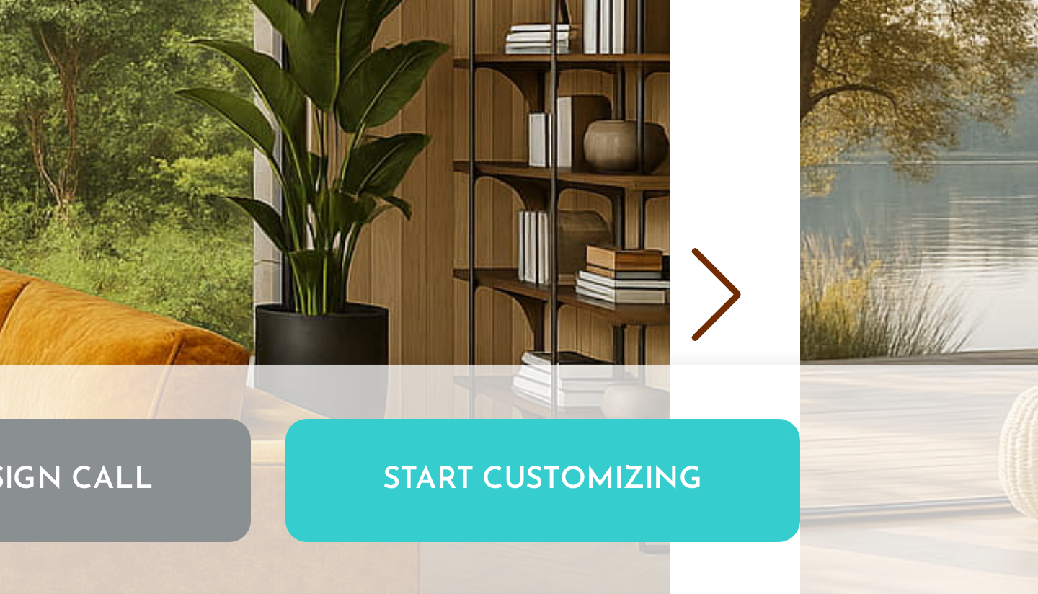
scroll to position [0, 0]
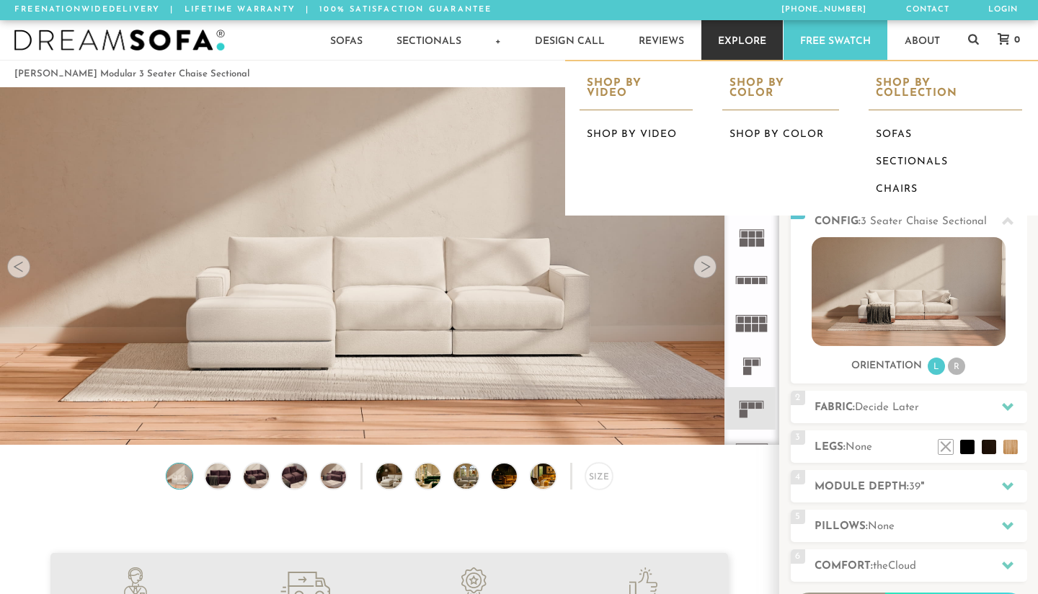
click at [747, 39] on link "Explore" at bounding box center [741, 40] width 81 height 40
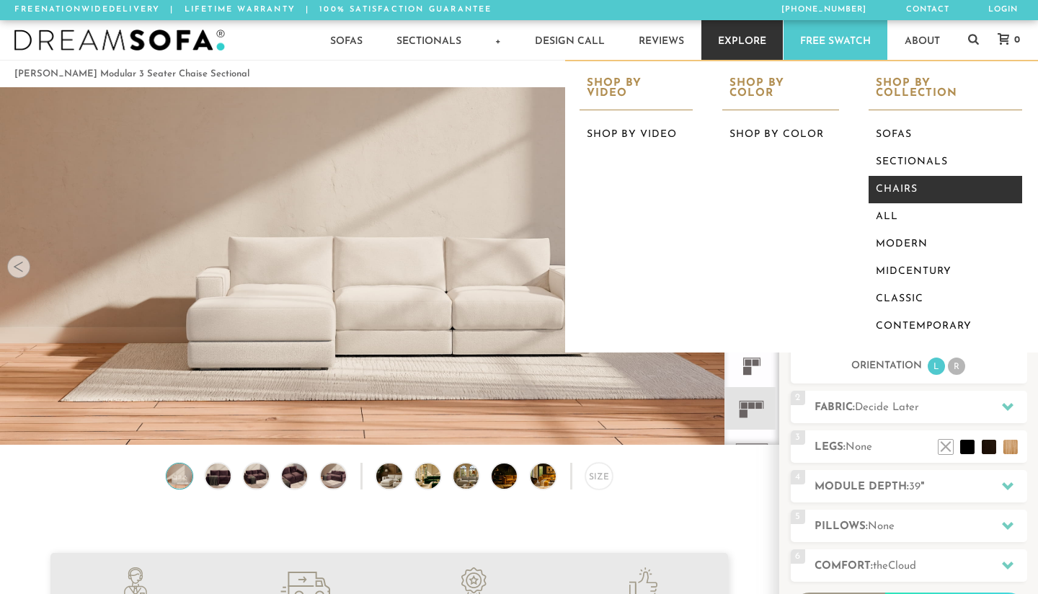
click at [883, 176] on link "Chairs" at bounding box center [946, 189] width 154 height 27
